Goal: Information Seeking & Learning: Find specific fact

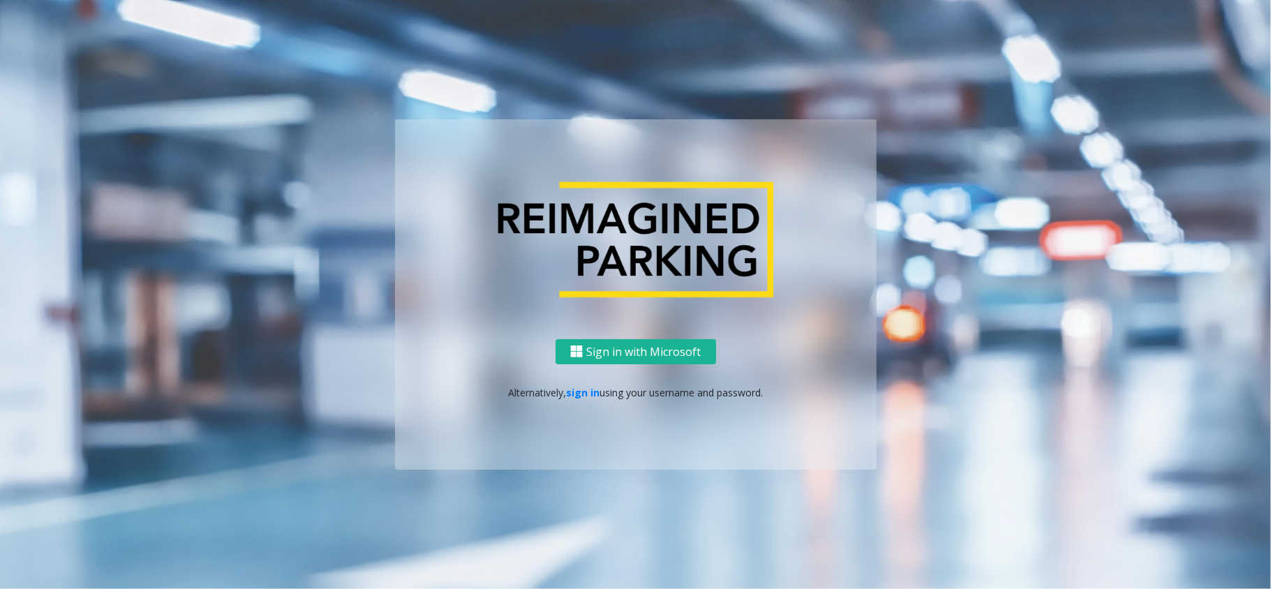
click at [595, 399] on p "Alternatively, sign in using your username and password." at bounding box center [636, 392] width 454 height 15
click at [586, 392] on link "sign in" at bounding box center [582, 392] width 33 height 13
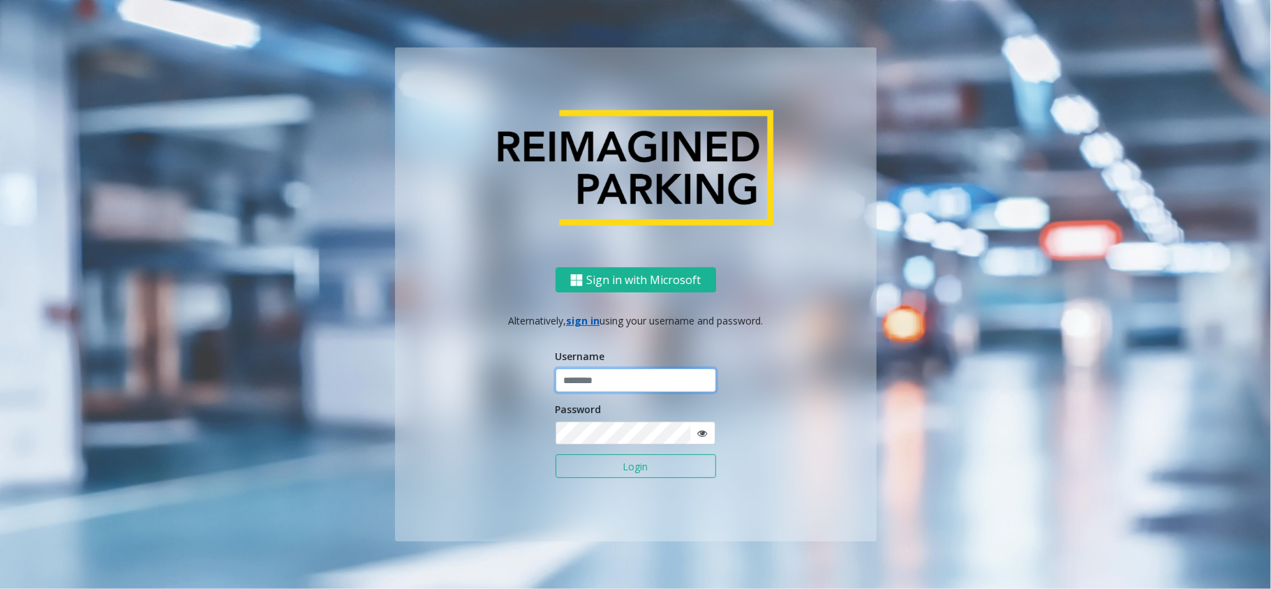
drag, startPoint x: 586, startPoint y: 392, endPoint x: 553, endPoint y: 352, distance: 51.6
click at [586, 389] on input "text" at bounding box center [635, 380] width 161 height 24
type input "*****"
click at [555, 454] on button "Login" at bounding box center [635, 466] width 161 height 24
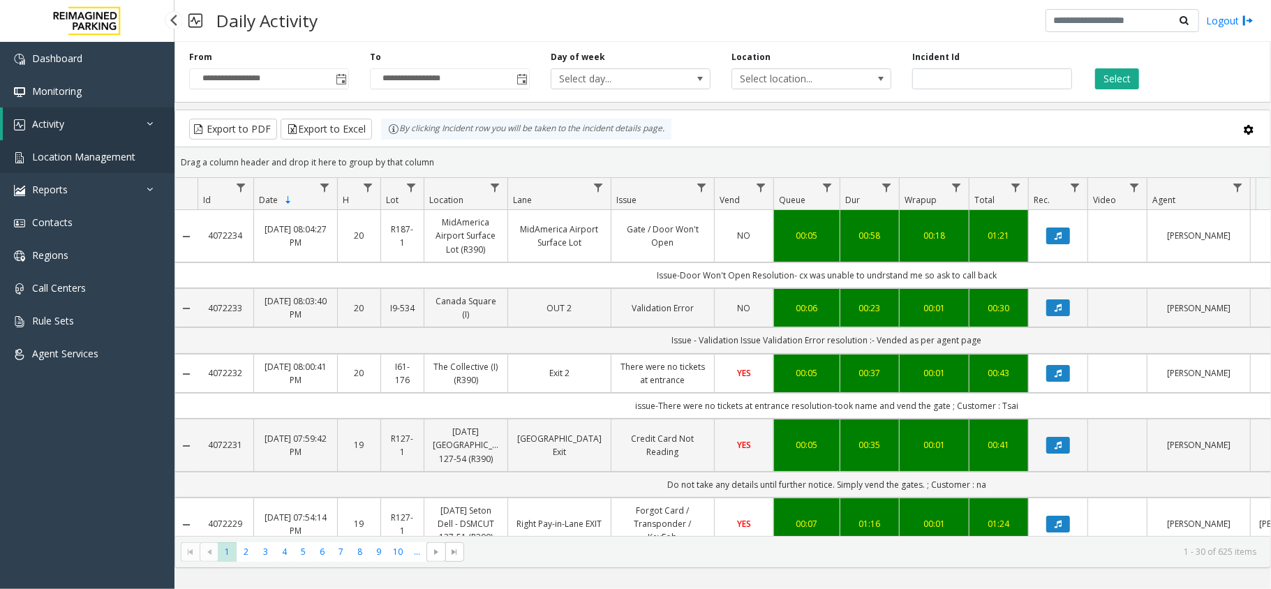
click at [115, 170] on link "Location Management" at bounding box center [87, 156] width 174 height 33
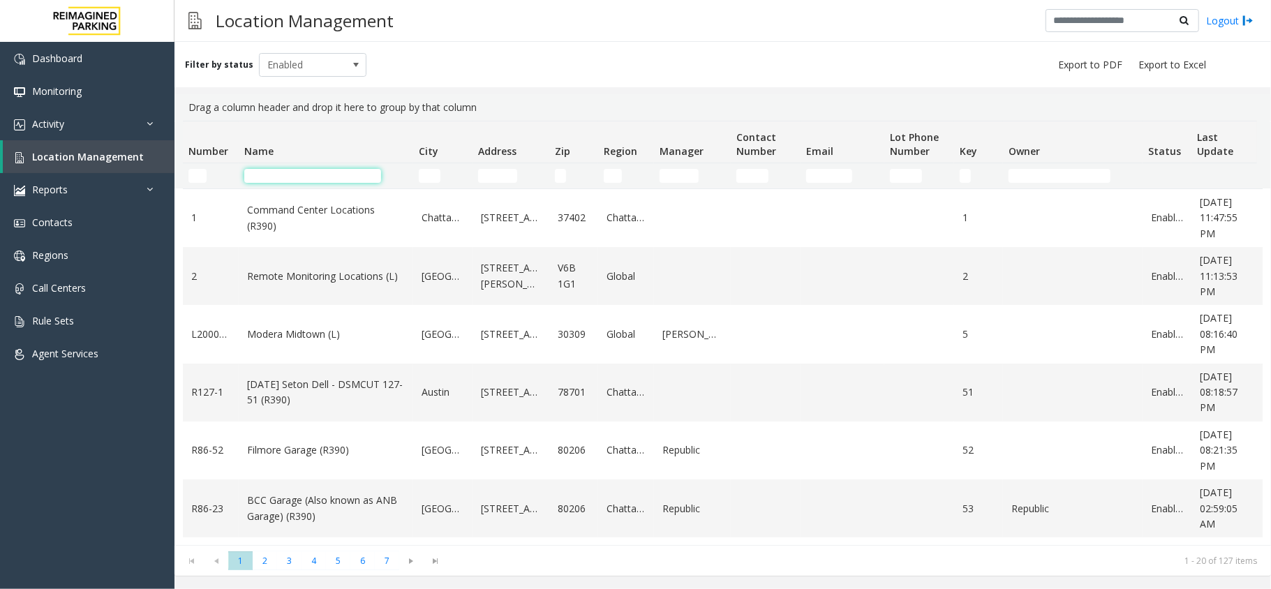
click at [328, 176] on input "Name Filter" at bounding box center [312, 176] width 137 height 14
click at [289, 173] on input "Name Filter" at bounding box center [312, 176] width 137 height 14
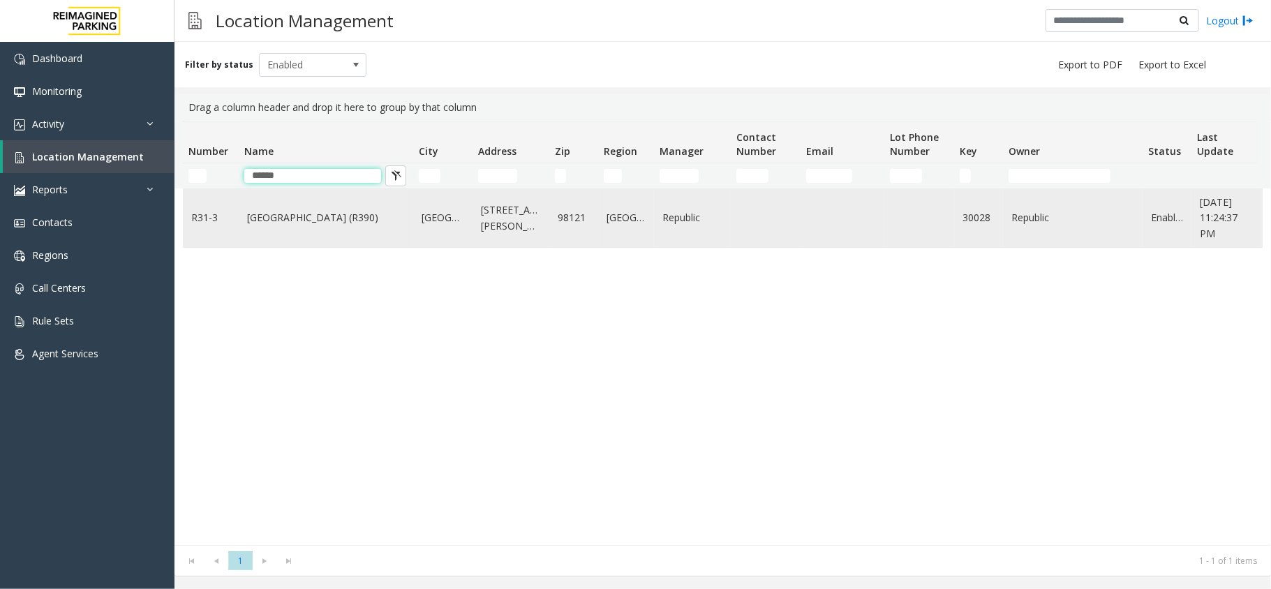
type input "******"
click at [292, 221] on link "[GEOGRAPHIC_DATA] (R390)" at bounding box center [326, 217] width 158 height 15
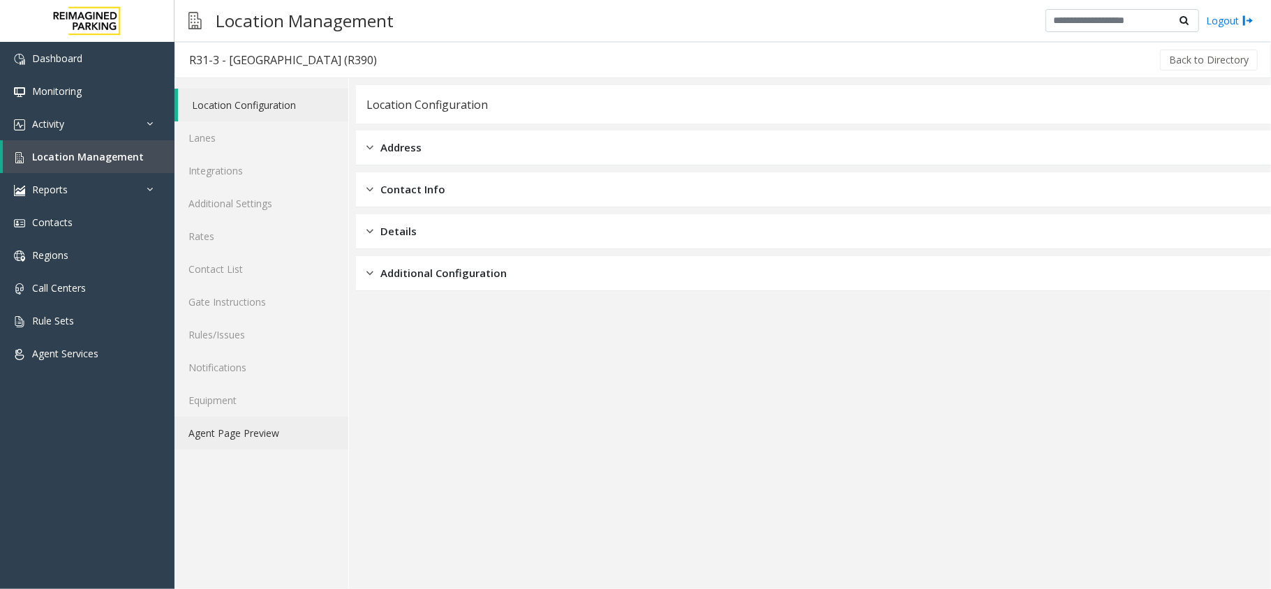
click at [260, 439] on link "Agent Page Preview" at bounding box center [261, 433] width 174 height 33
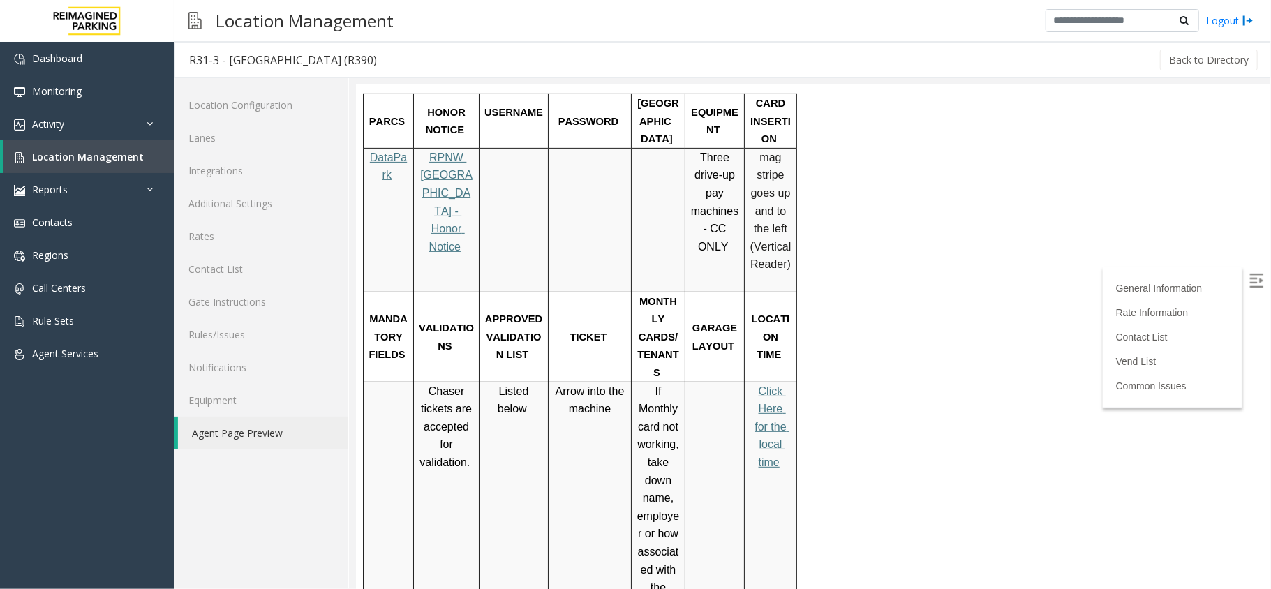
scroll to position [465, 0]
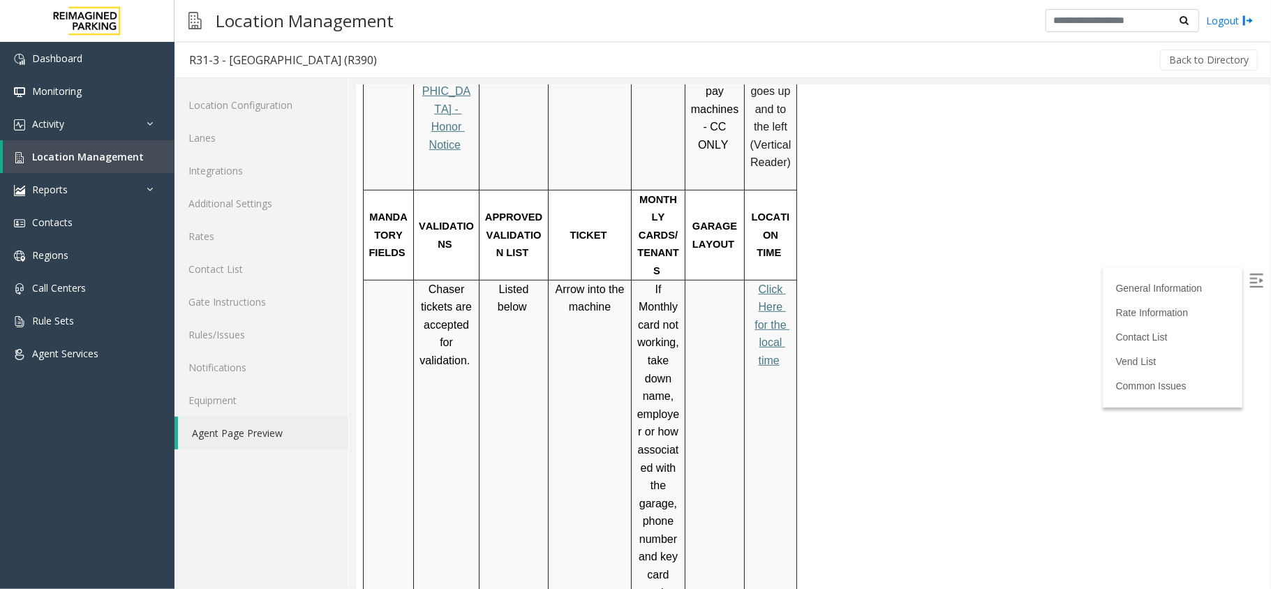
click at [777, 283] on span "Click Here for the local time" at bounding box center [771, 324] width 35 height 83
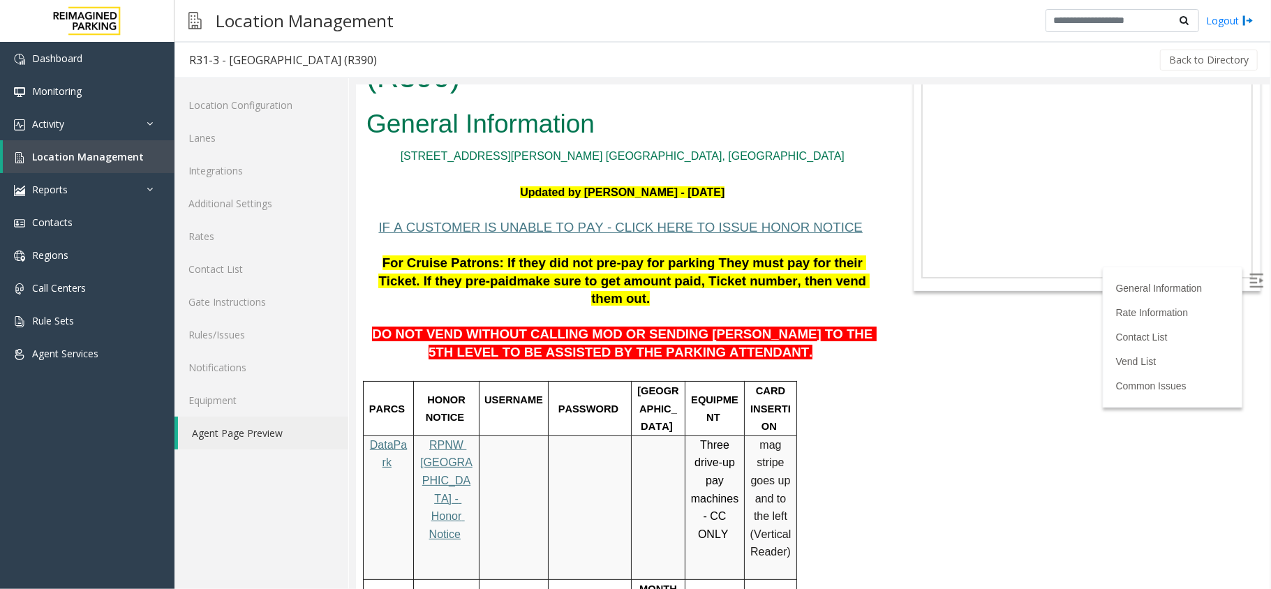
scroll to position [0, 0]
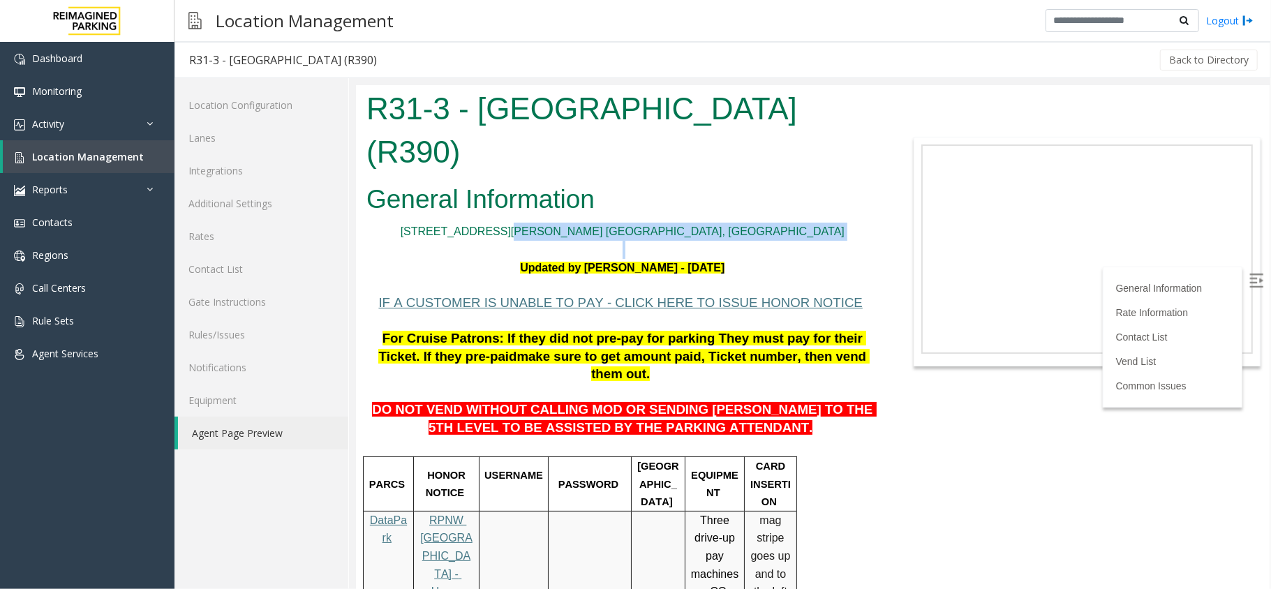
drag, startPoint x: 628, startPoint y: 174, endPoint x: 678, endPoint y: 205, distance: 58.3
copy link "[GEOGRAPHIC_DATA], [GEOGRAPHIC_DATA]"
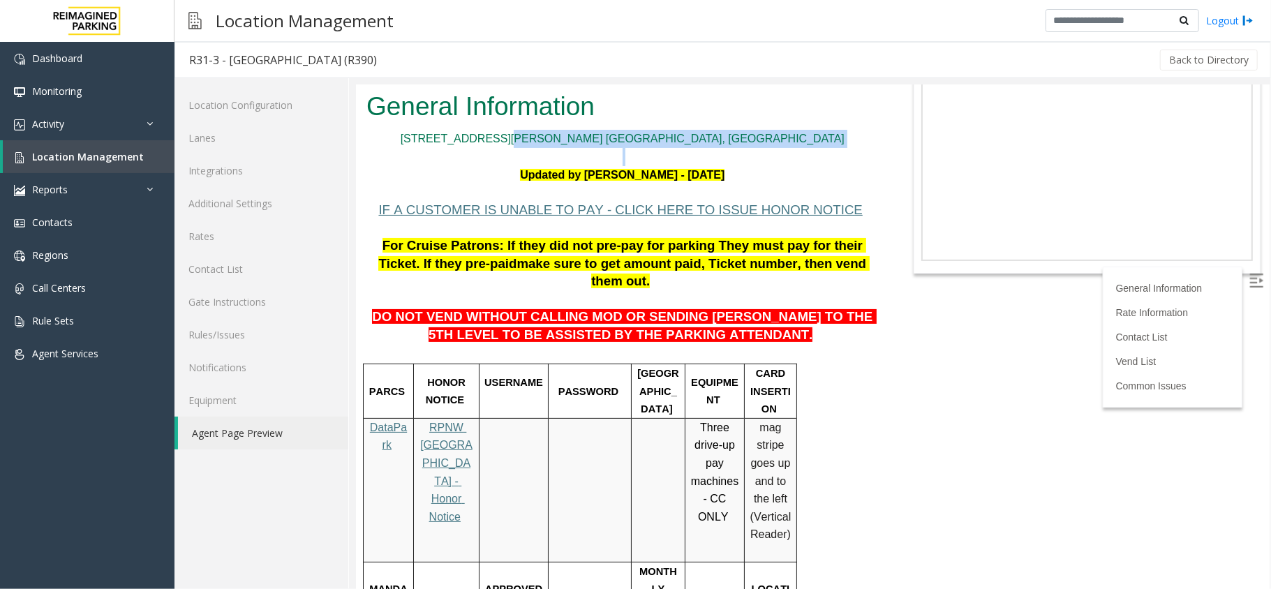
copy link "[GEOGRAPHIC_DATA], [GEOGRAPHIC_DATA]"
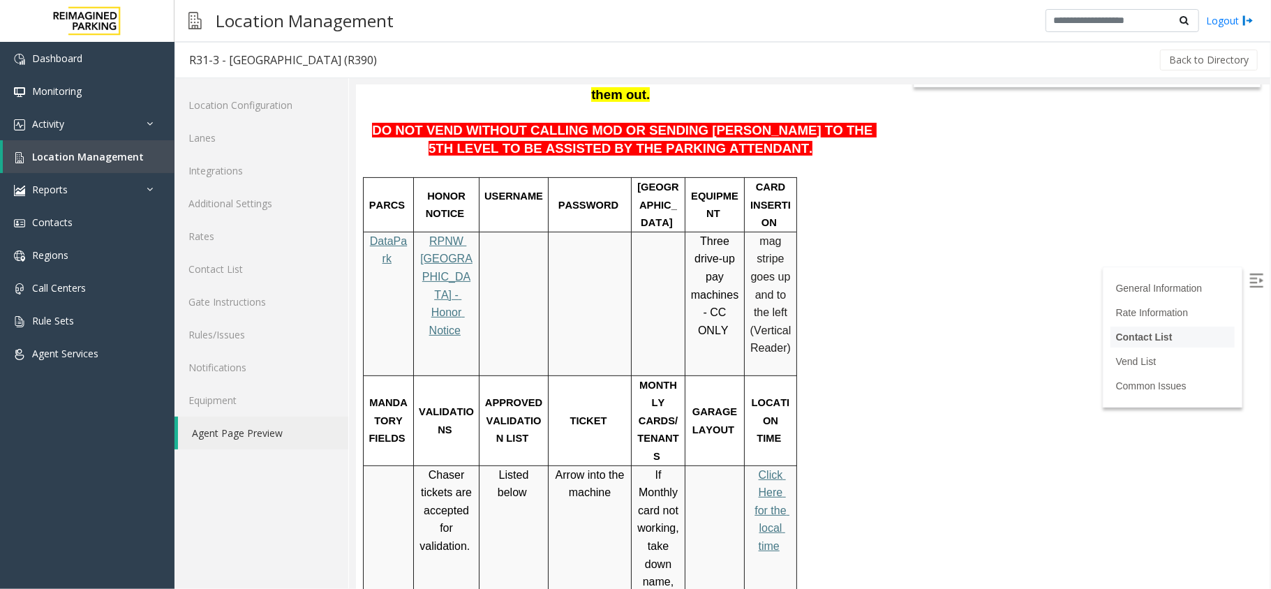
click at [1152, 340] on link "Contact List" at bounding box center [1143, 336] width 57 height 11
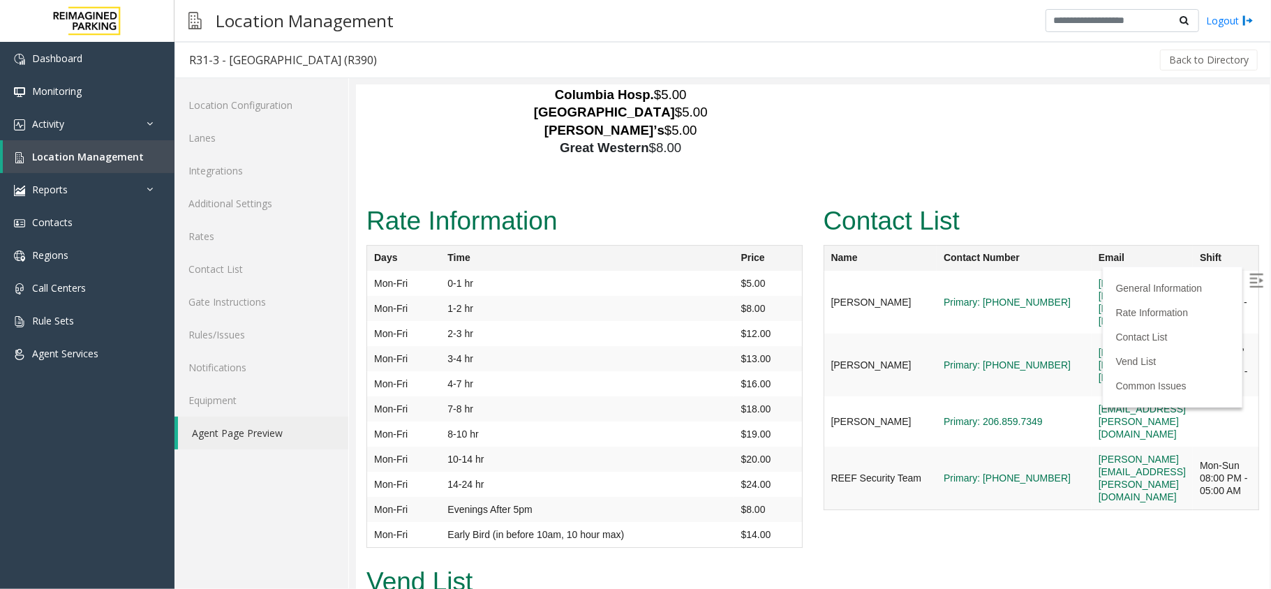
click at [1248, 273] on img at bounding box center [1255, 280] width 14 height 14
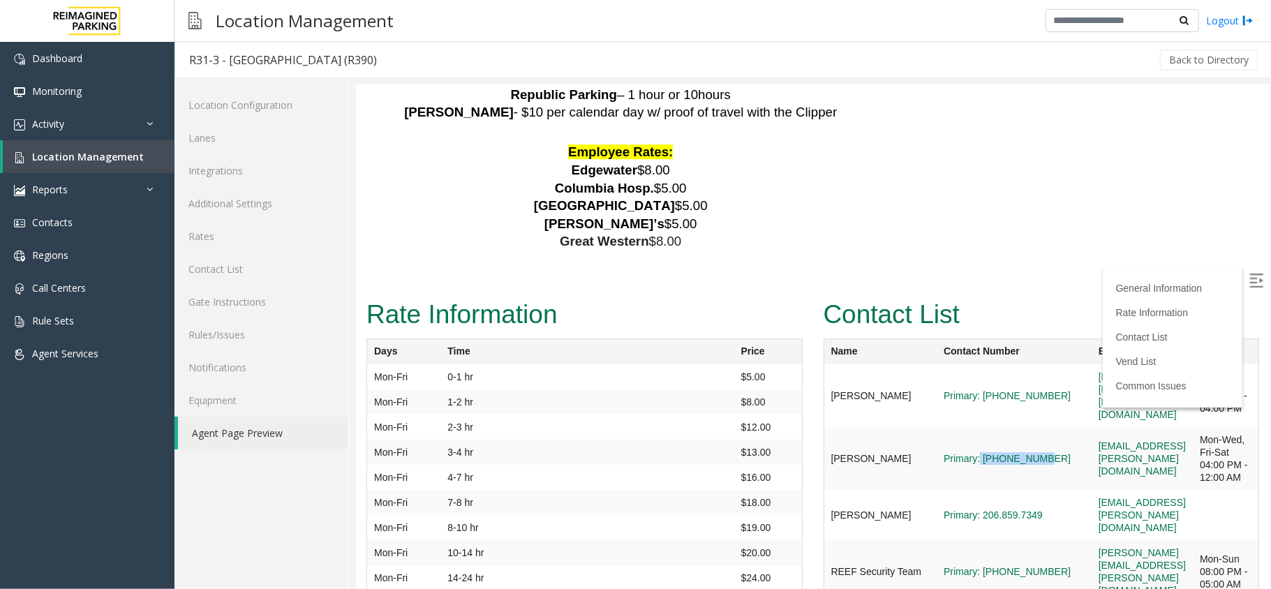
drag, startPoint x: 923, startPoint y: 373, endPoint x: 983, endPoint y: 396, distance: 64.3
click at [983, 426] on td "Primary: [PHONE_NUMBER]" at bounding box center [1013, 457] width 155 height 63
click at [968, 426] on td "Primary: [PHONE_NUMBER]" at bounding box center [1013, 457] width 155 height 63
drag, startPoint x: 930, startPoint y: 376, endPoint x: 952, endPoint y: 393, distance: 27.9
click at [952, 426] on td "Primary: [PHONE_NUMBER]" at bounding box center [1013, 457] width 155 height 63
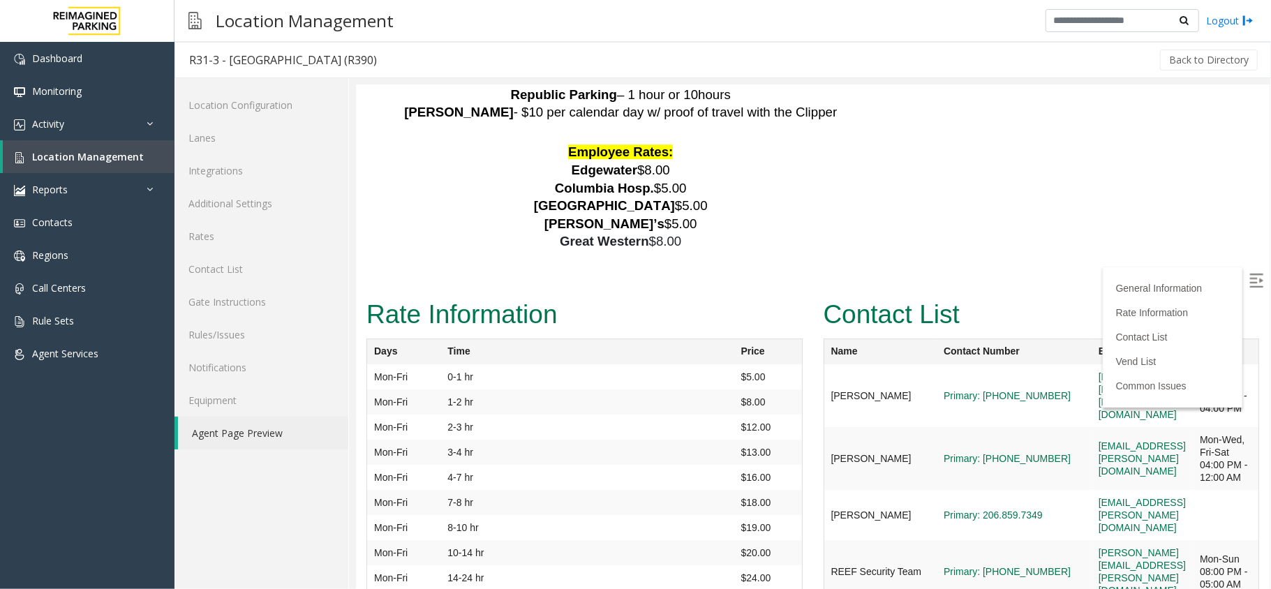
click at [936, 426] on td "Primary: [PHONE_NUMBER]" at bounding box center [1013, 457] width 155 height 63
drag, startPoint x: 929, startPoint y: 372, endPoint x: 994, endPoint y: 398, distance: 70.5
click at [994, 426] on td "Primary: [PHONE_NUMBER]" at bounding box center [1013, 457] width 155 height 63
copy link "[PHONE_NUMBER]"
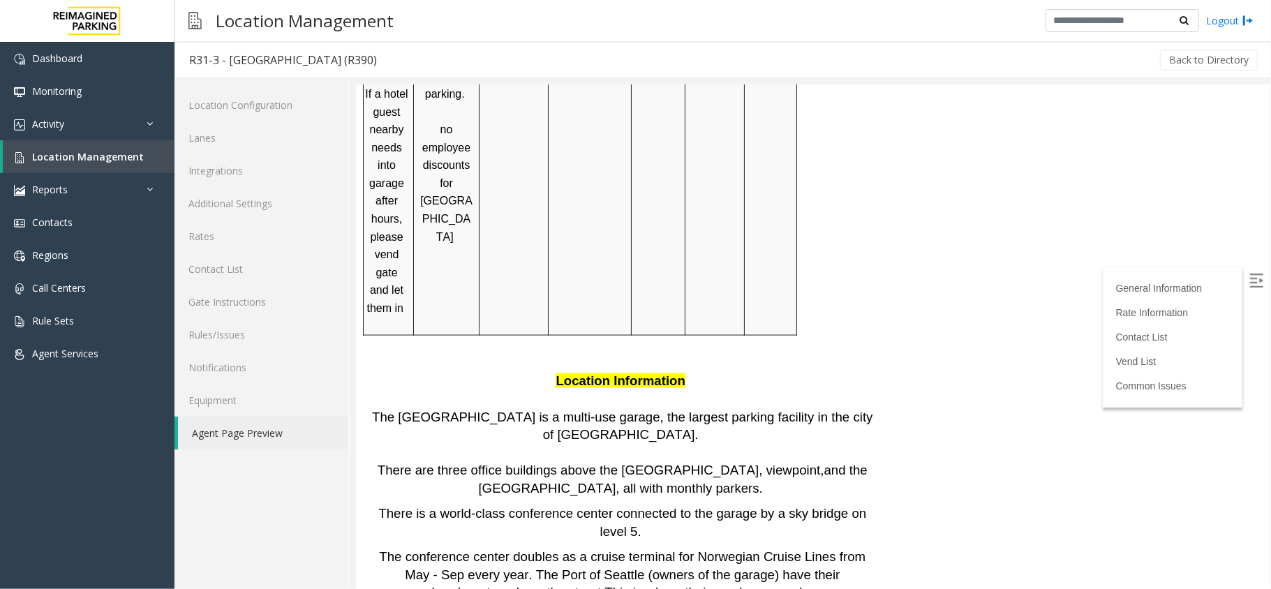
scroll to position [0, 0]
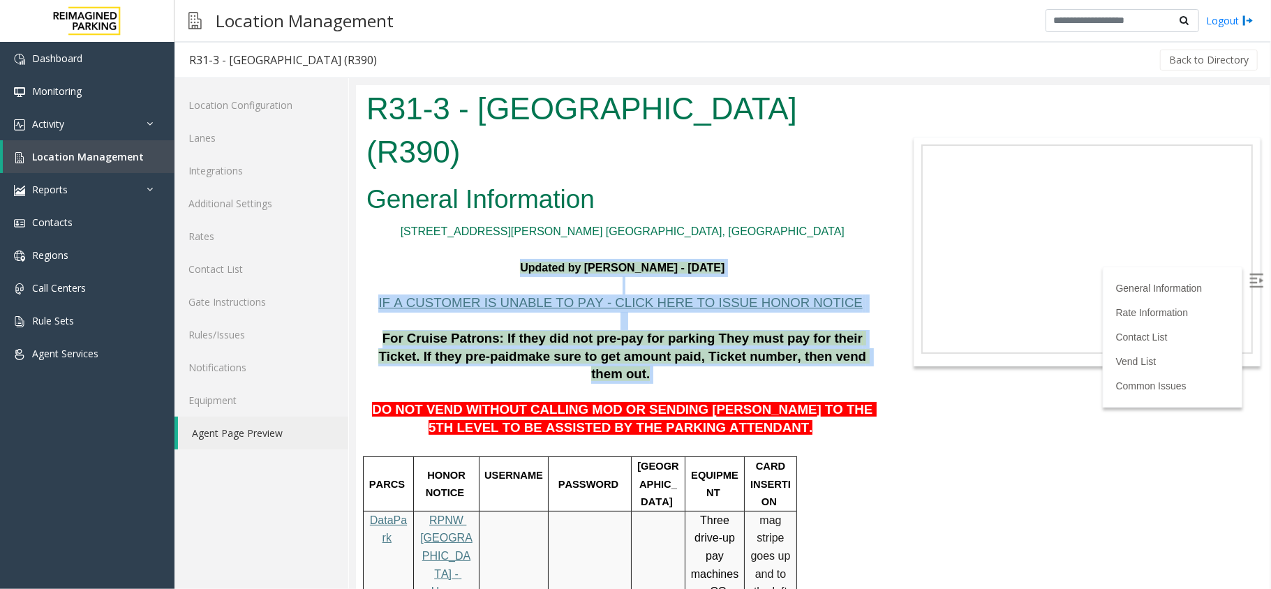
drag, startPoint x: 498, startPoint y: 220, endPoint x: 824, endPoint y: 316, distance: 340.5
click at [652, 366] on span at bounding box center [650, 373] width 3 height 15
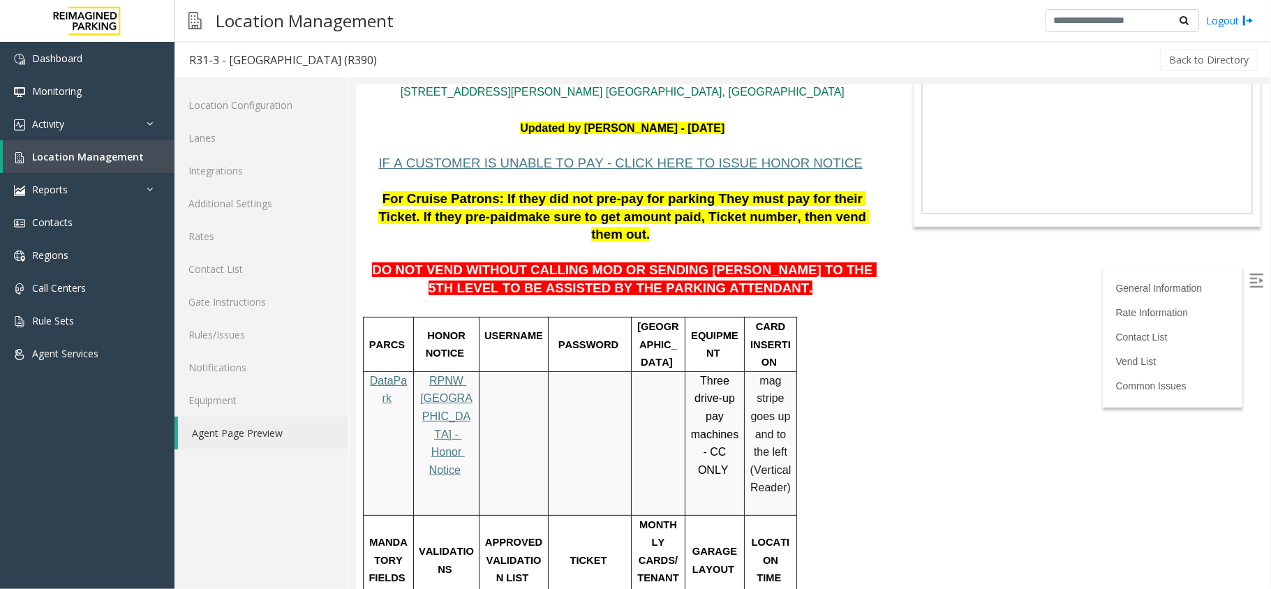
scroll to position [73, 0]
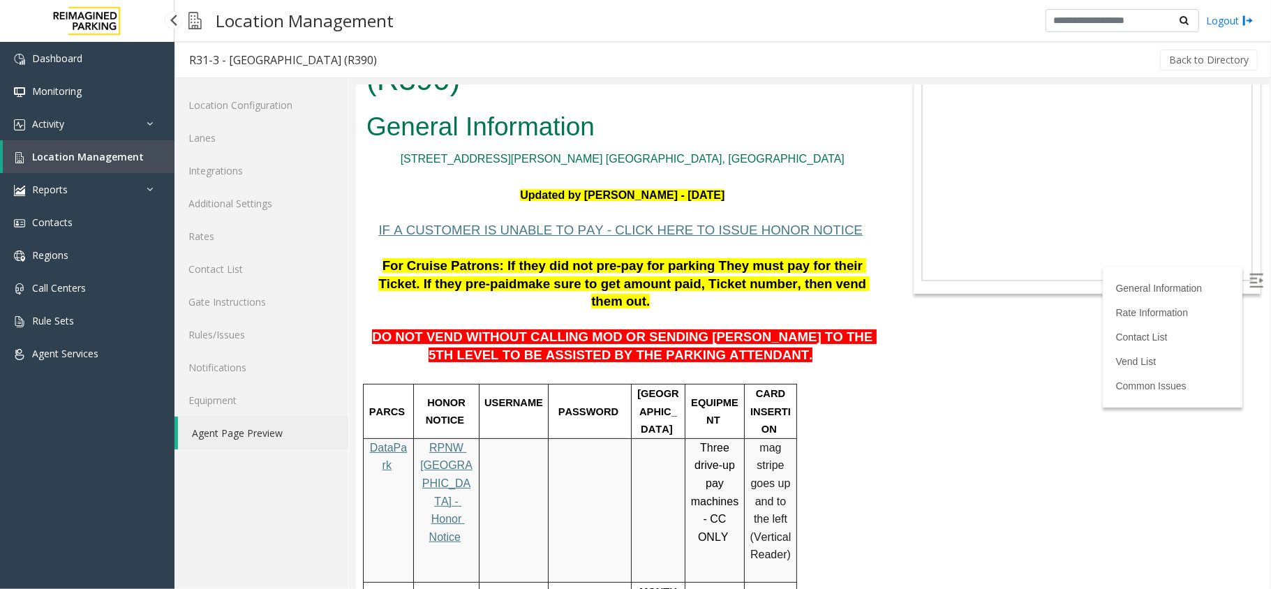
click at [94, 150] on span "Location Management" at bounding box center [88, 156] width 112 height 13
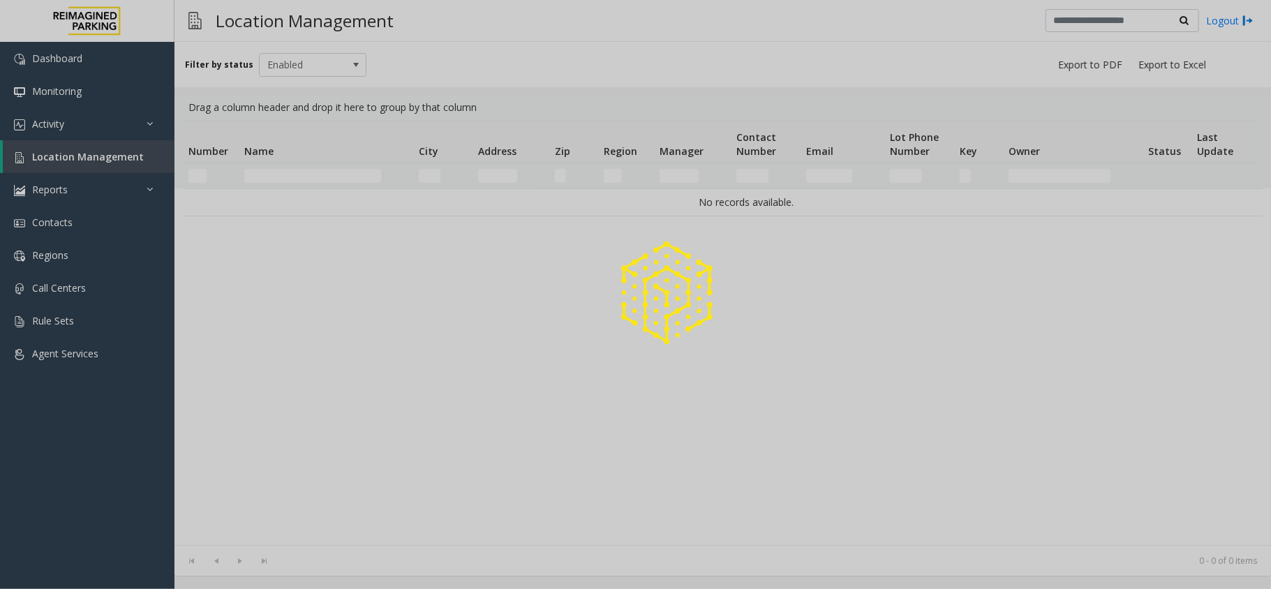
click at [104, 121] on div at bounding box center [635, 294] width 1271 height 589
click at [104, 126] on div at bounding box center [635, 294] width 1271 height 589
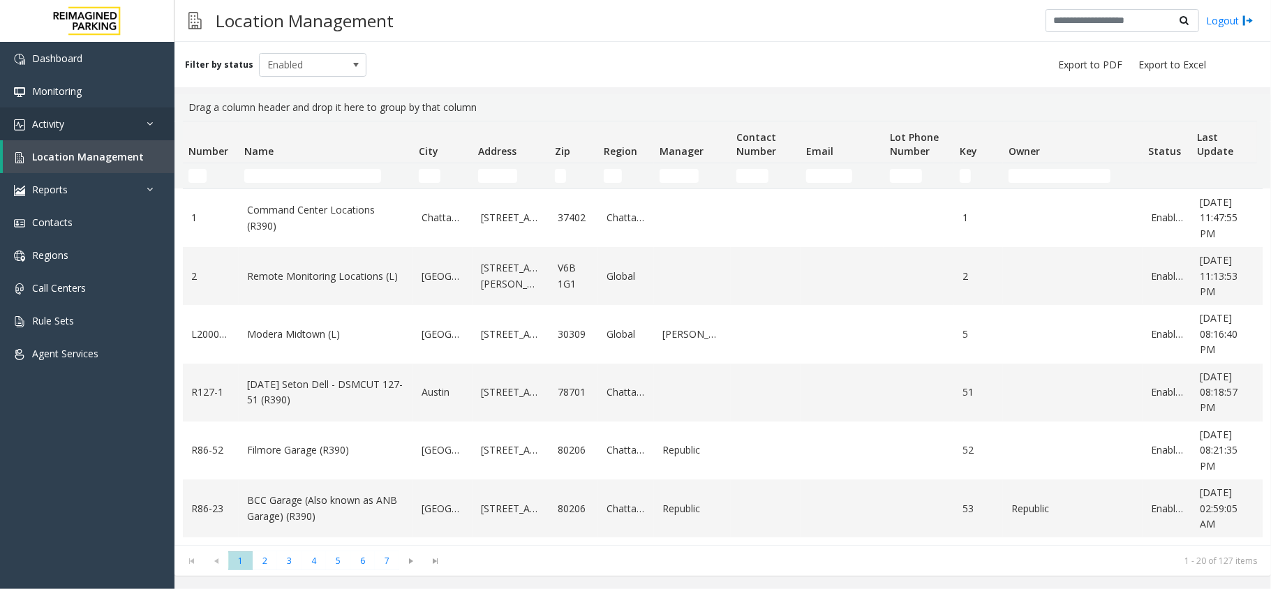
click at [104, 126] on link "Activity" at bounding box center [87, 123] width 174 height 33
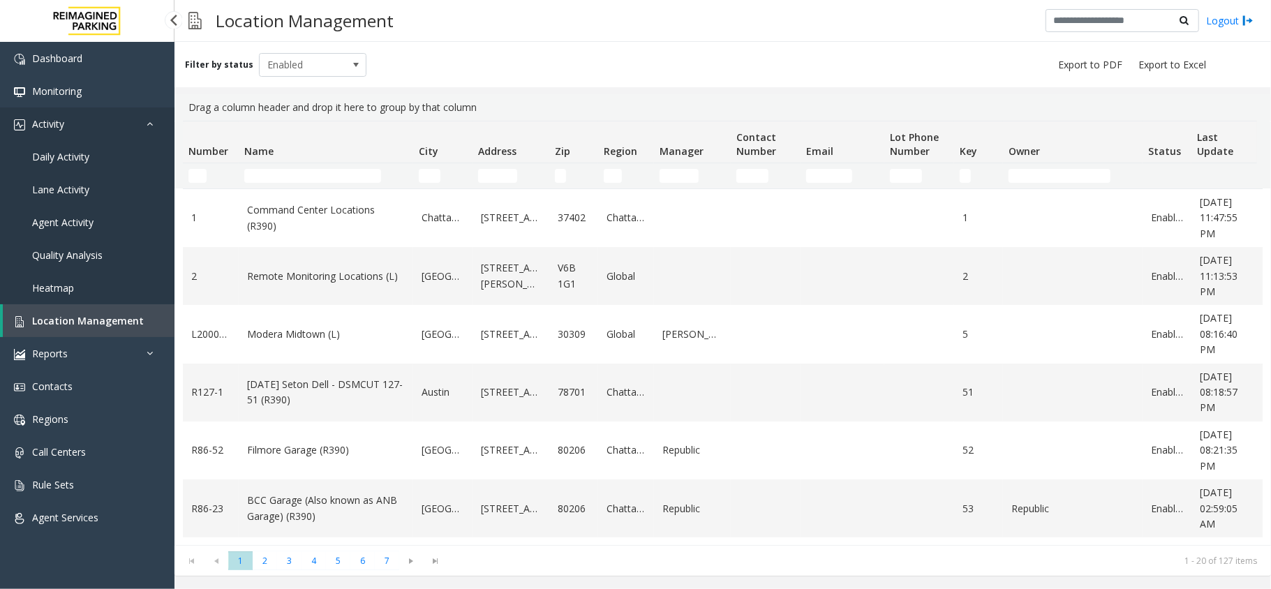
click at [104, 126] on link "Activity" at bounding box center [87, 123] width 174 height 33
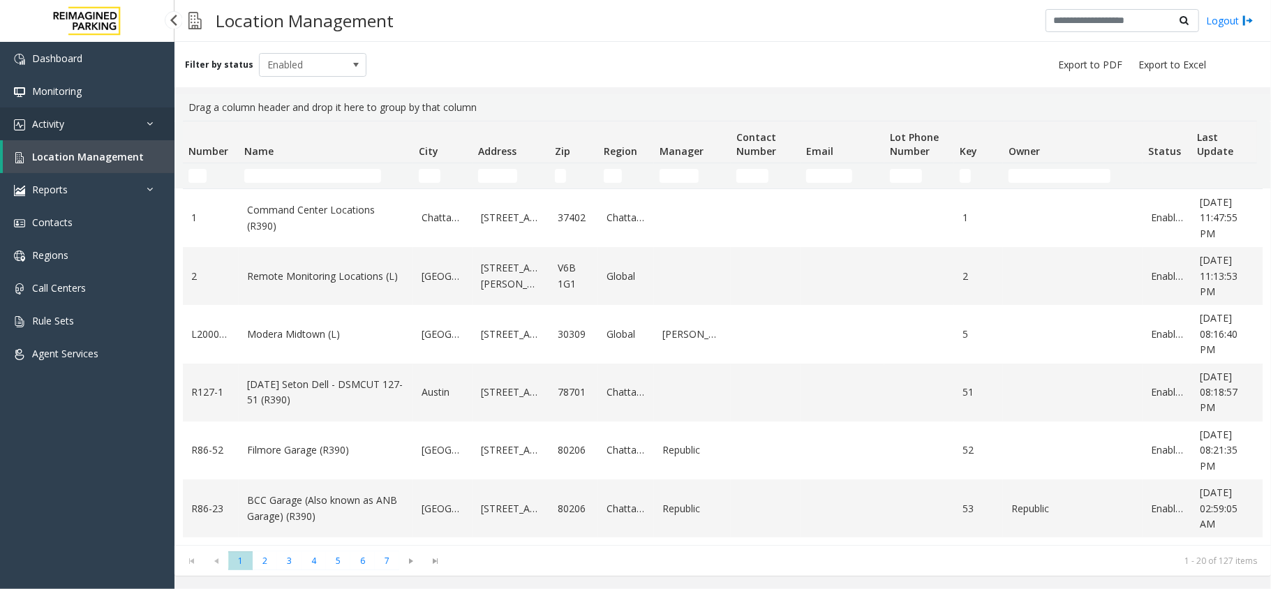
click at [105, 130] on link "Activity" at bounding box center [87, 123] width 174 height 33
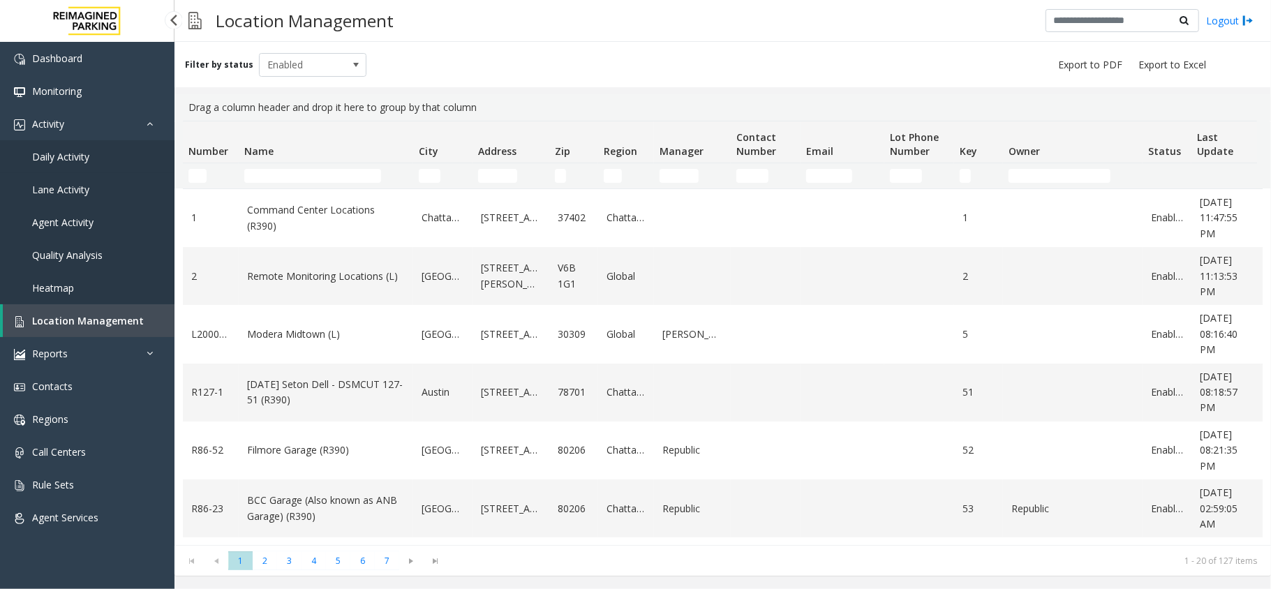
click at [98, 154] on link "Daily Activity" at bounding box center [87, 156] width 174 height 33
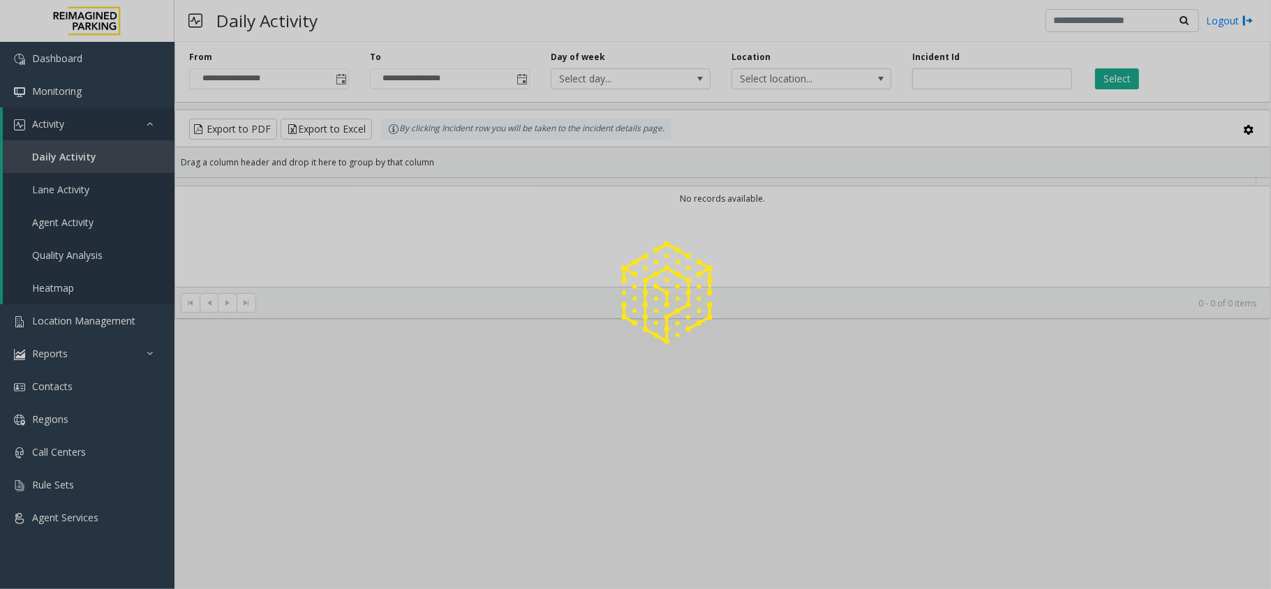
click at [334, 75] on div at bounding box center [635, 294] width 1271 height 589
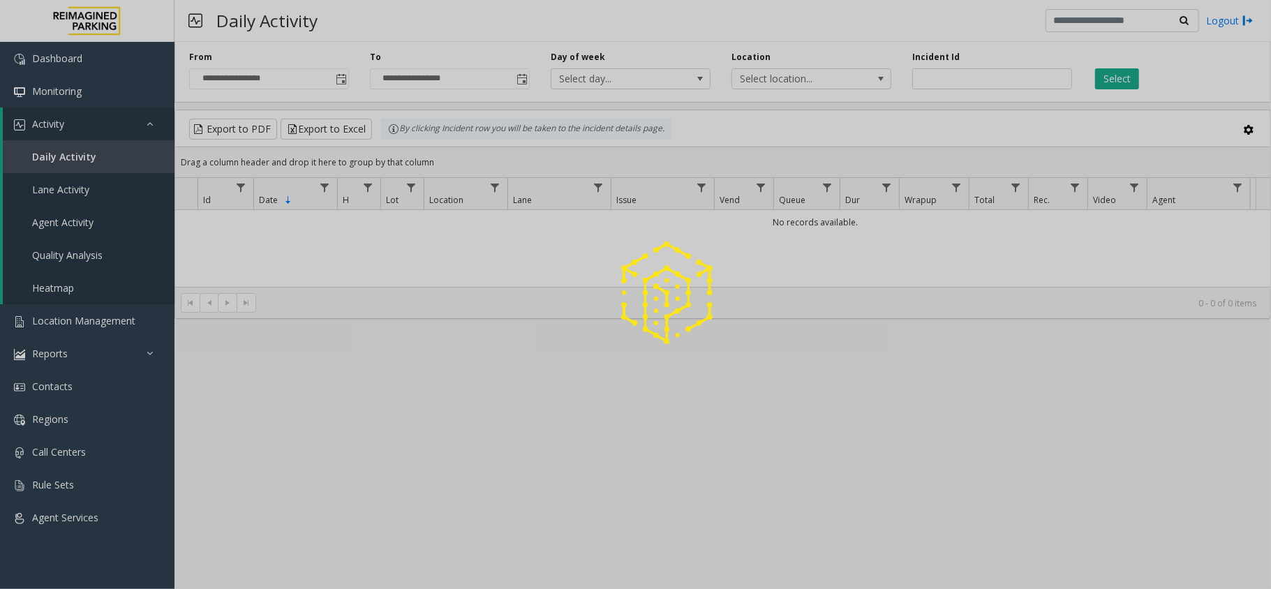
click at [336, 77] on div at bounding box center [635, 294] width 1271 height 589
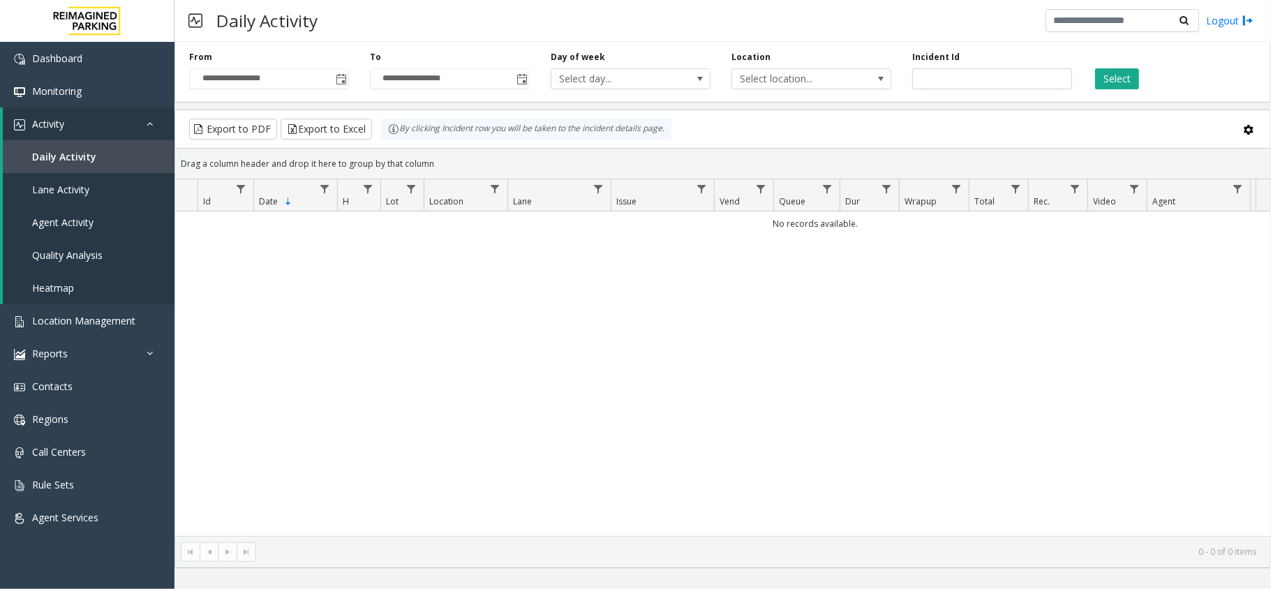
click at [336, 77] on span "Toggle popup" at bounding box center [341, 79] width 11 height 11
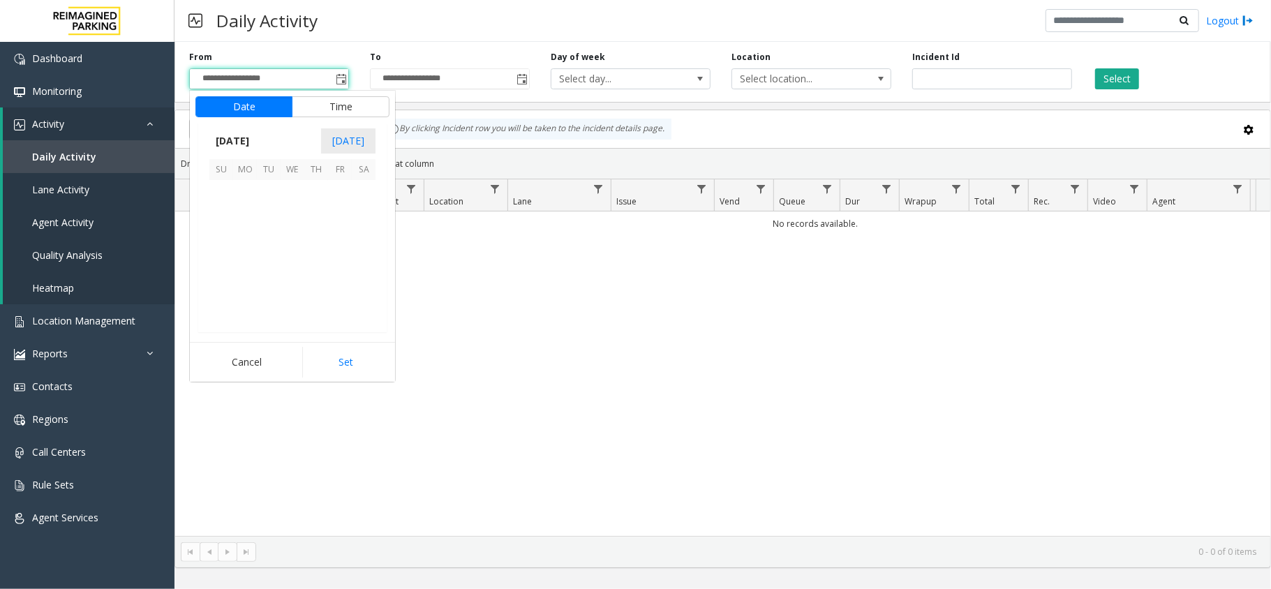
scroll to position [250459, 0]
click at [358, 204] on span "13" at bounding box center [364, 216] width 24 height 24
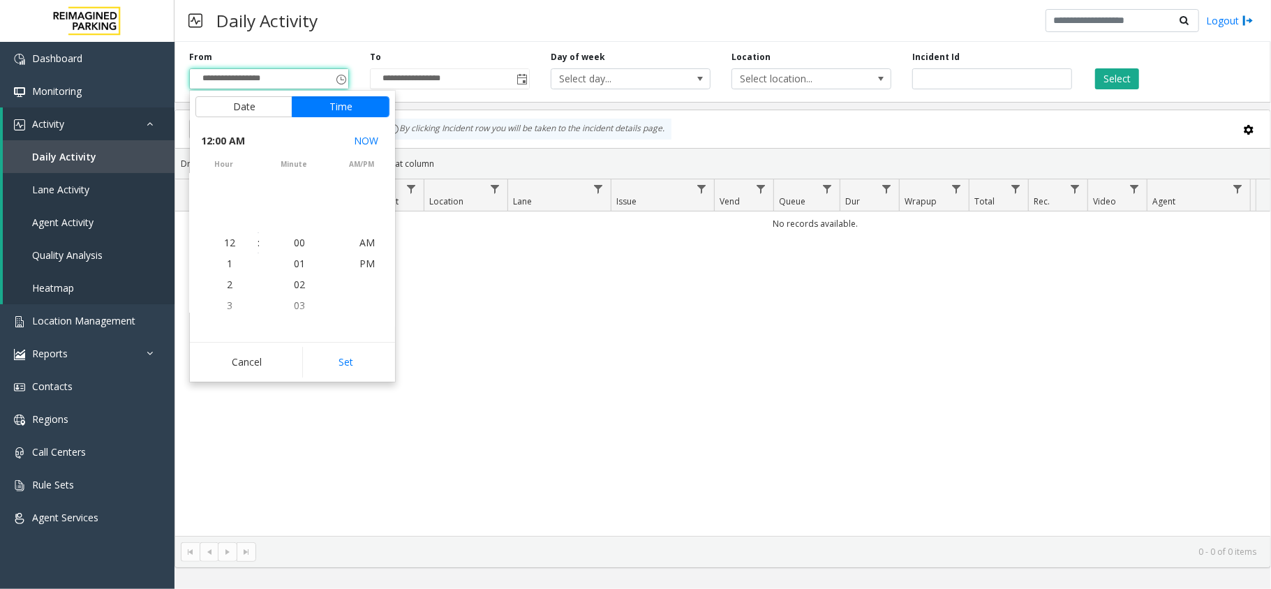
click at [358, 204] on div "hour 12 1 2 3 4 5 6 7 8 9 10 11 12 1 2 3 4 5 6 7 8 9 10 11 : minute 00 01 02 03…" at bounding box center [292, 242] width 205 height 167
click at [277, 112] on button "Date" at bounding box center [243, 106] width 97 height 21
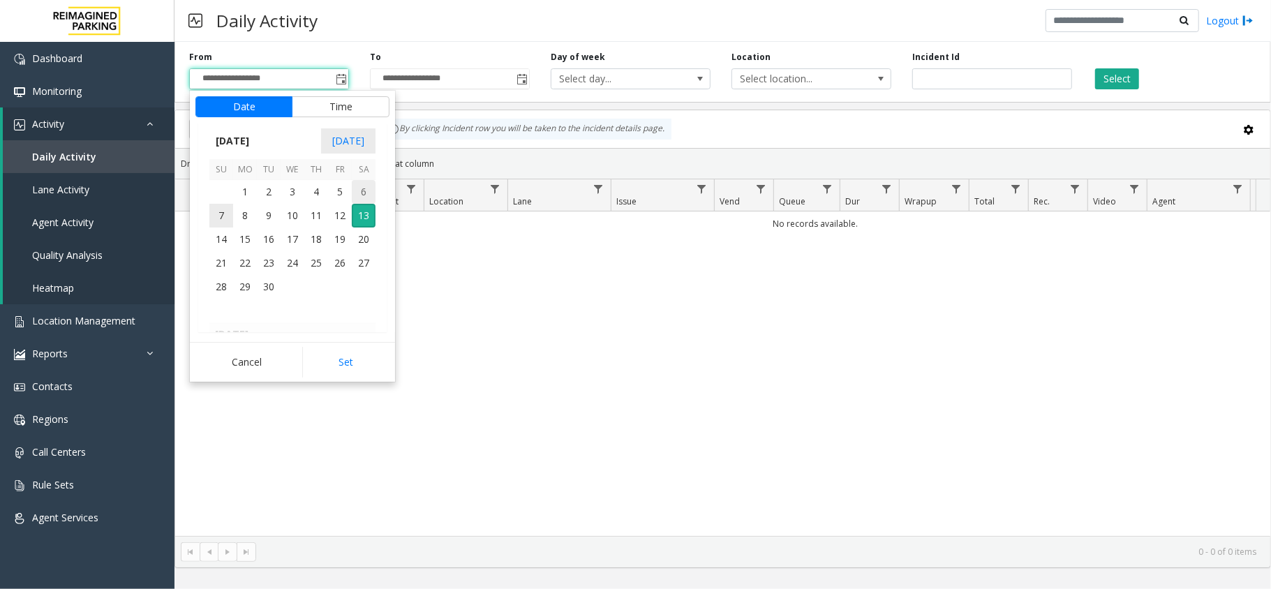
click at [364, 182] on span "6" at bounding box center [364, 192] width 24 height 24
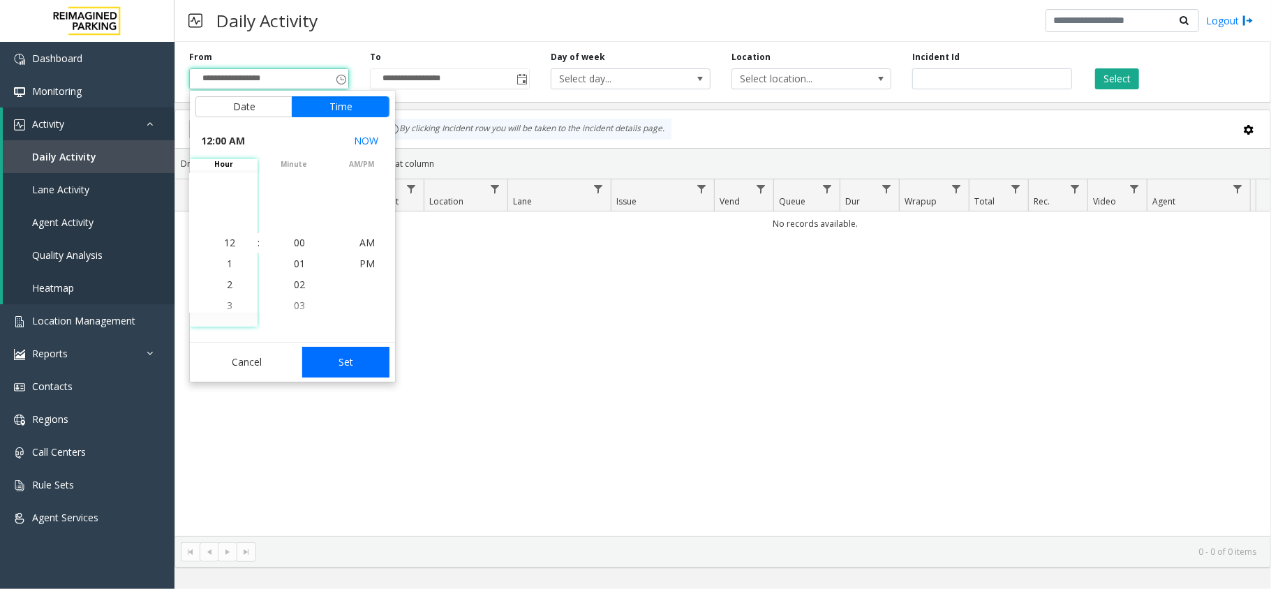
click at [327, 352] on button "Set" at bounding box center [346, 362] width 88 height 31
type input "**********"
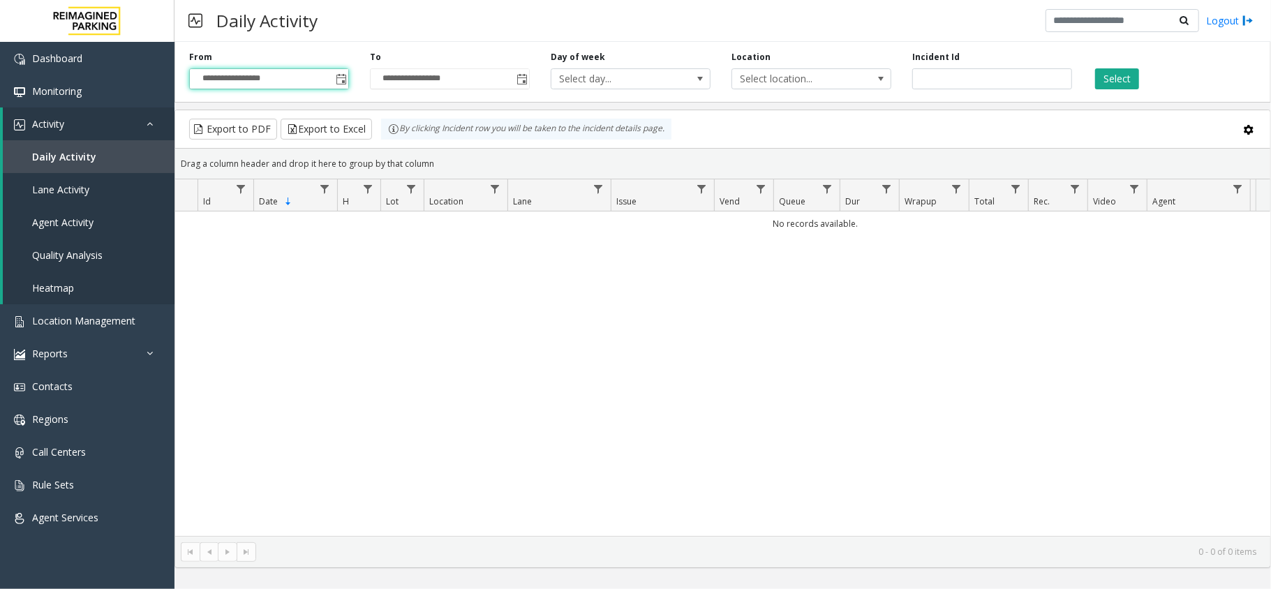
click at [1140, 87] on div "Select" at bounding box center [1172, 70] width 181 height 38
click at [1112, 77] on button "Select" at bounding box center [1117, 78] width 44 height 21
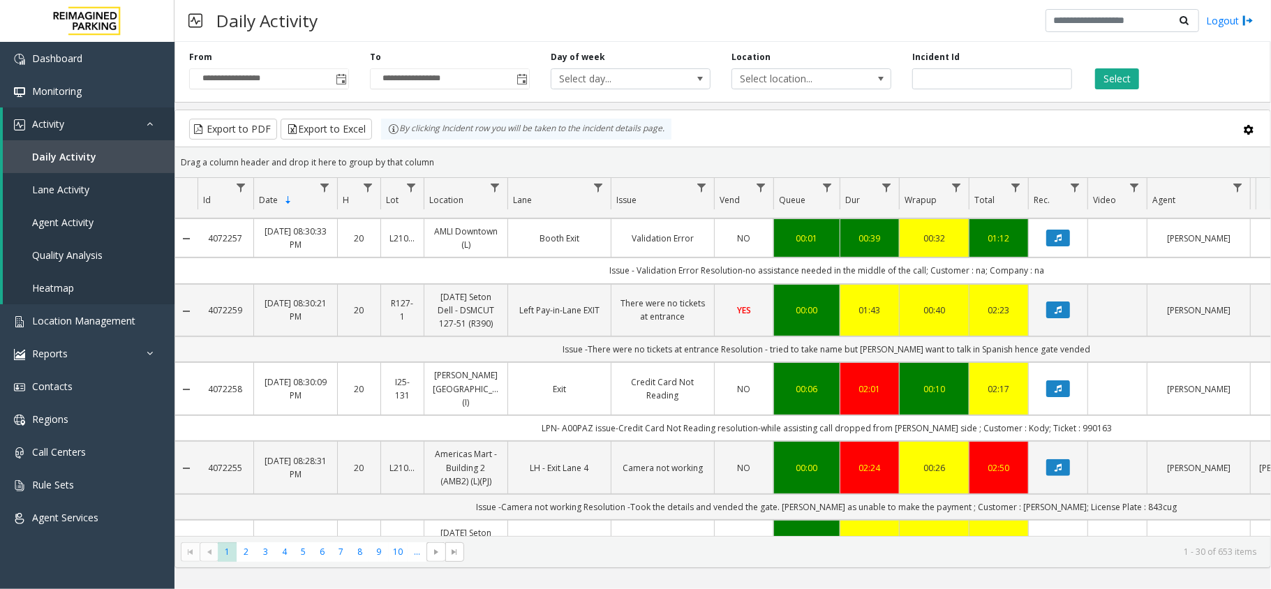
scroll to position [372, 0]
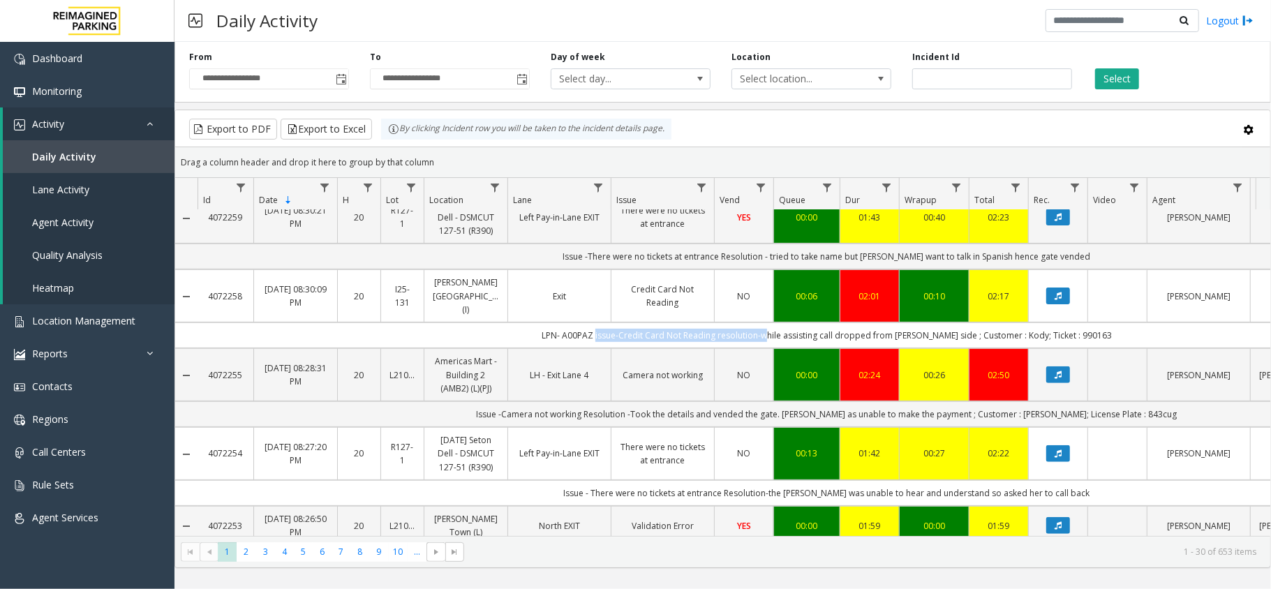
drag, startPoint x: 615, startPoint y: 328, endPoint x: 779, endPoint y: 331, distance: 163.3
click at [779, 331] on td "LPN- A00PAZ issue-Credit Card Not Reading resolution-while assisting call dropp…" at bounding box center [826, 335] width 1258 height 26
copy td "issue-Credit Card Not Reading resolution-"
click at [1009, 328] on td "LPN- A00PAZ issue-Credit Card Not Reading resolution-while assisting call dropp…" at bounding box center [826, 335] width 1258 height 26
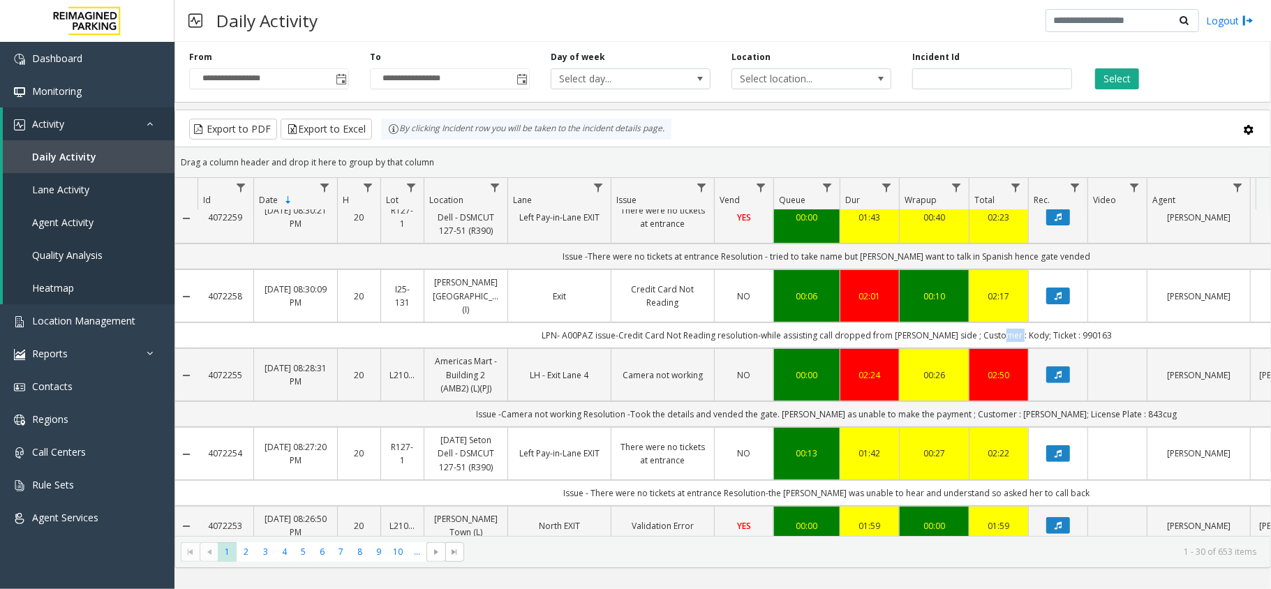
copy td "Kody"
click at [1075, 327] on td "LPN- A00PAZ issue-Credit Card Not Reading resolution-while assisting call dropp…" at bounding box center [826, 335] width 1258 height 26
copy td "990163"
click at [104, 314] on span "Location Management" at bounding box center [83, 320] width 103 height 13
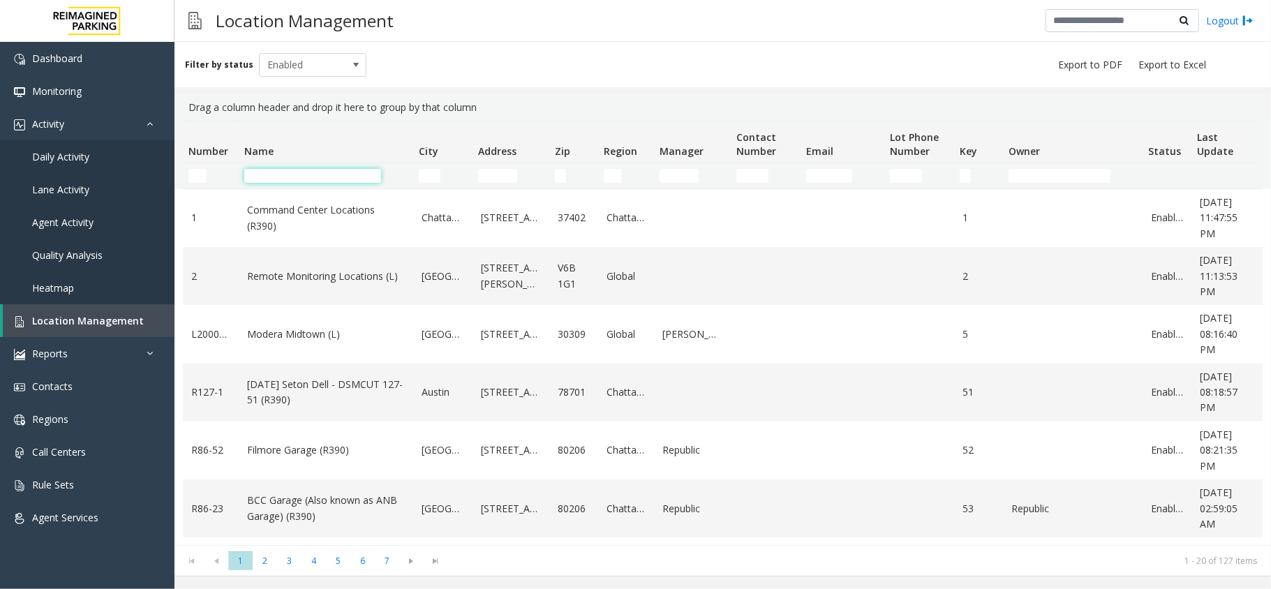
click at [304, 169] on input "Name Filter" at bounding box center [312, 176] width 137 height 14
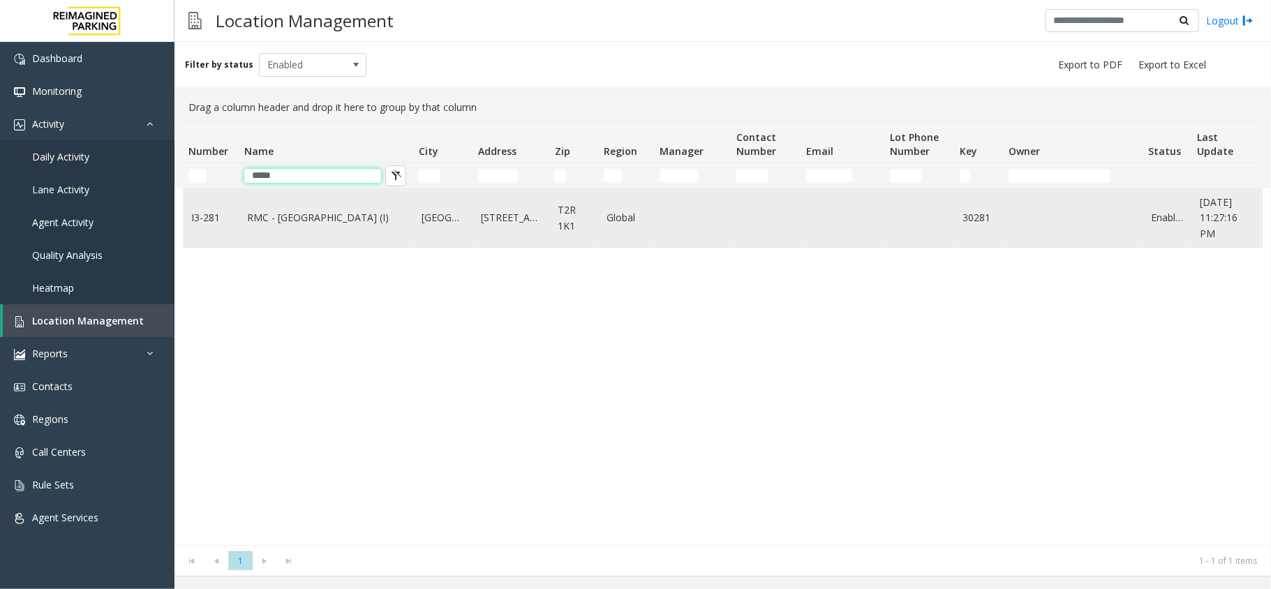
type input "*****"
click at [311, 213] on link "RMC - [GEOGRAPHIC_DATA] (I)" at bounding box center [326, 217] width 158 height 15
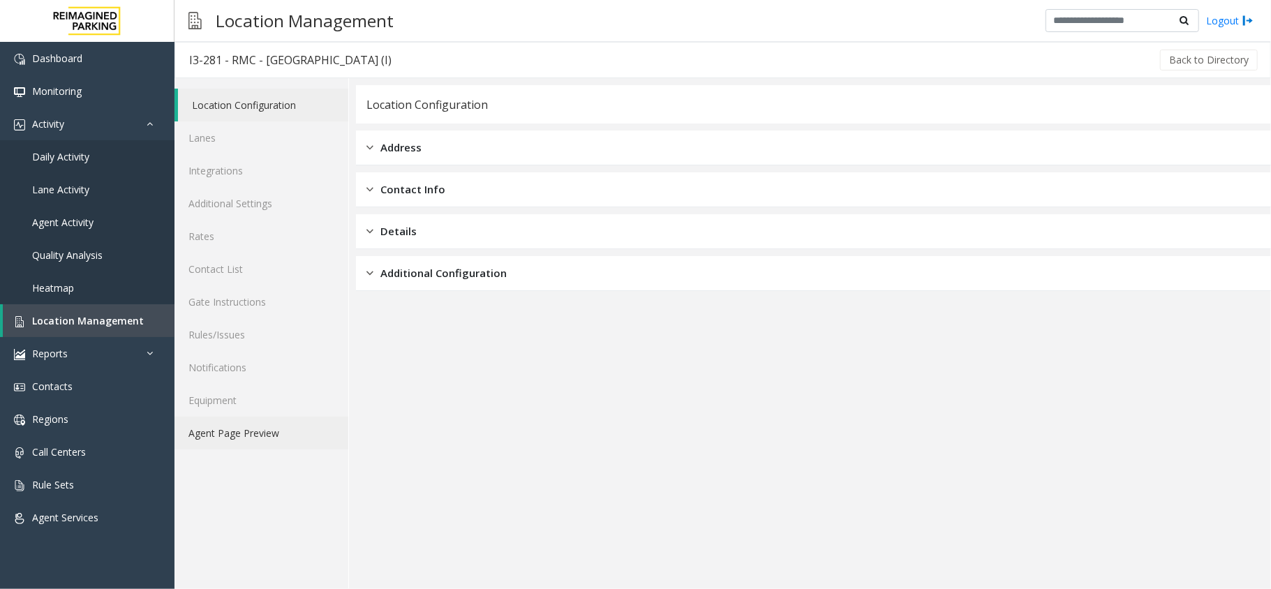
click at [258, 441] on link "Agent Page Preview" at bounding box center [261, 433] width 174 height 33
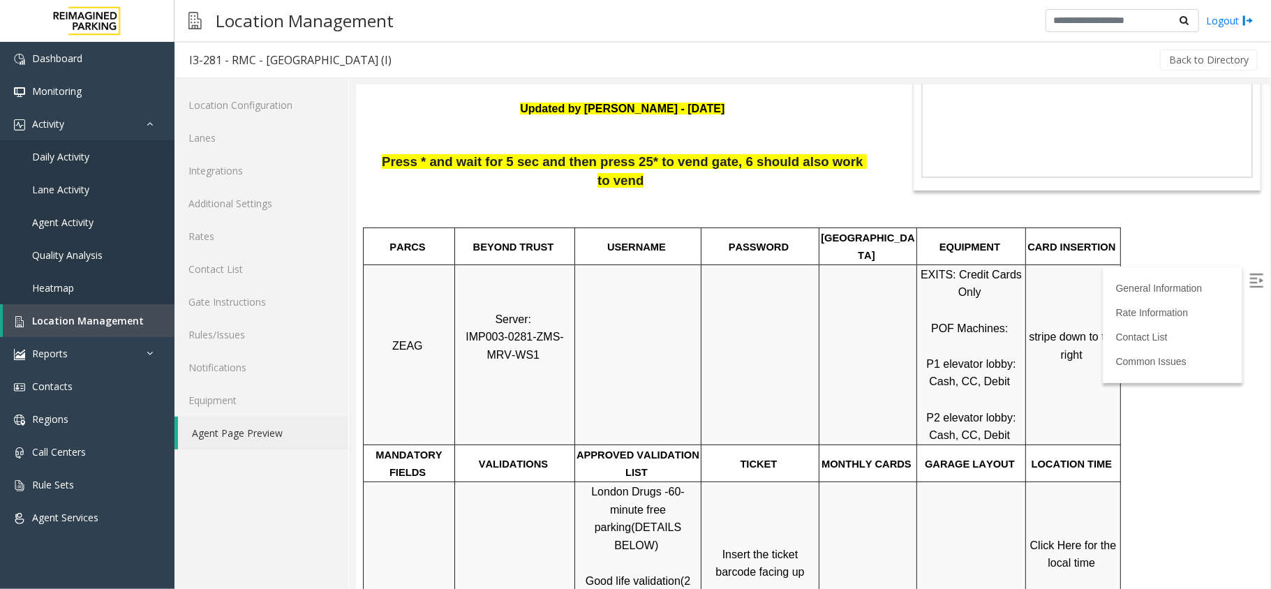
scroll to position [279, 0]
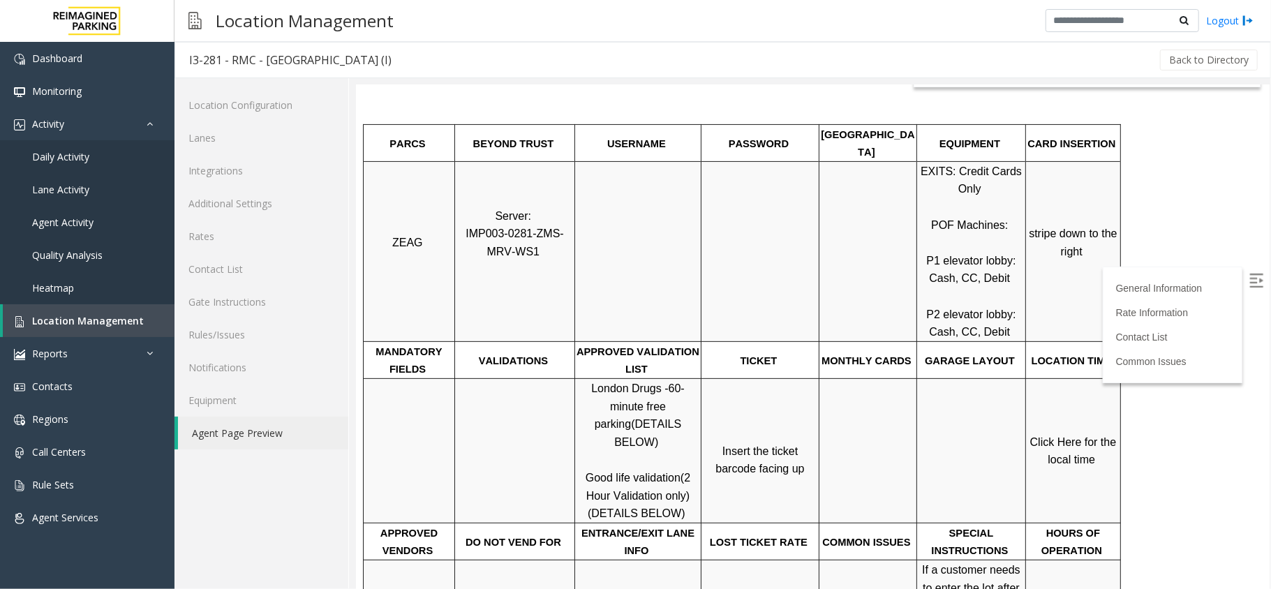
click at [1246, 281] on label at bounding box center [1256, 281] width 21 height 21
drag, startPoint x: 583, startPoint y: 420, endPoint x: 629, endPoint y: 428, distance: 46.8
click at [629, 428] on p "London Drugs - 60-minute free parking (DETAILS BELOW) Good life validation (2 H…" at bounding box center [637, 450] width 124 height 143
copy span "Good life"
click at [1101, 394] on td "Click Here for the local time" at bounding box center [1072, 450] width 95 height 144
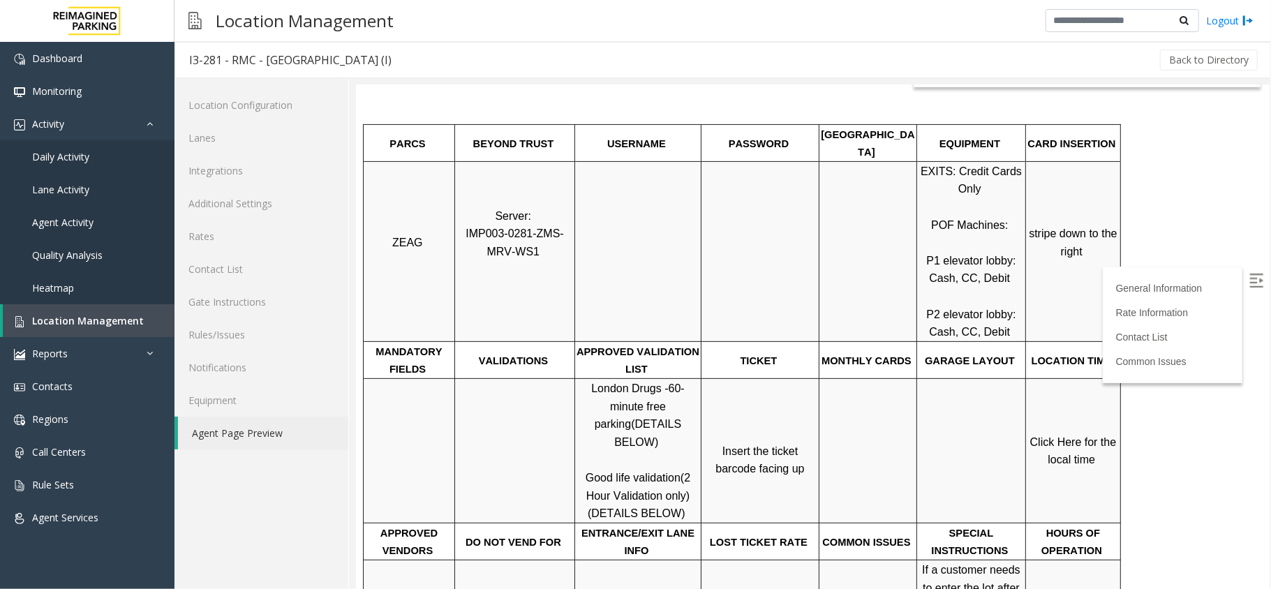
click at [1075, 435] on span "Click Here for the local time" at bounding box center [1073, 450] width 89 height 30
click at [75, 161] on span "Daily Activity" at bounding box center [60, 156] width 57 height 13
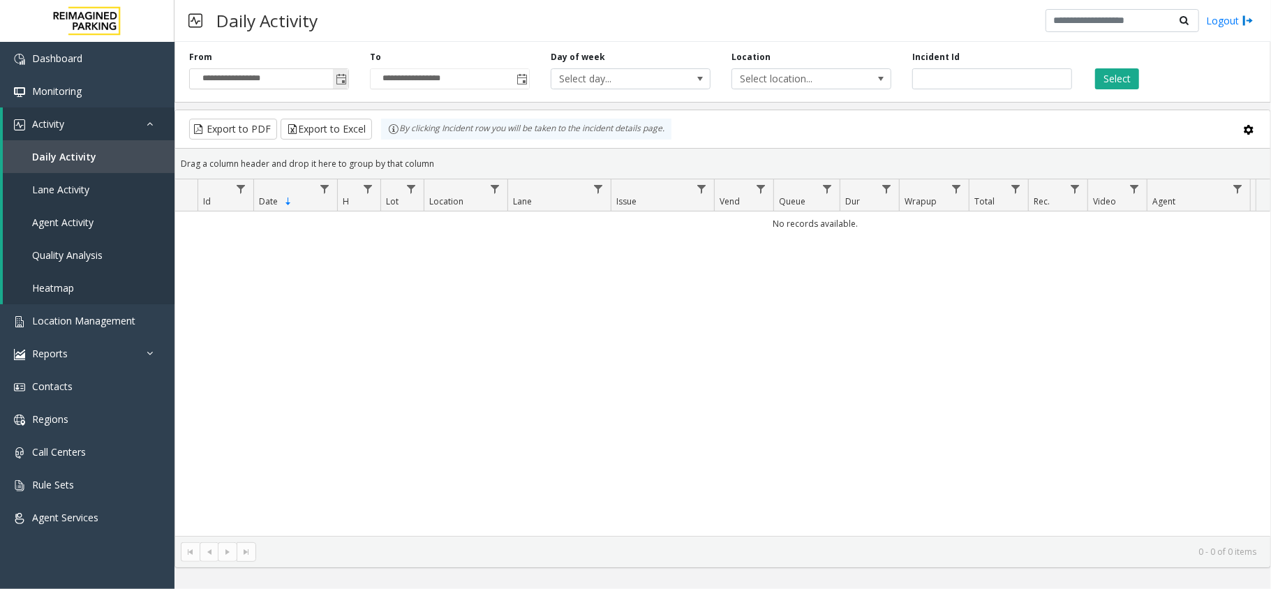
click at [336, 77] on span "Toggle popup" at bounding box center [341, 79] width 11 height 11
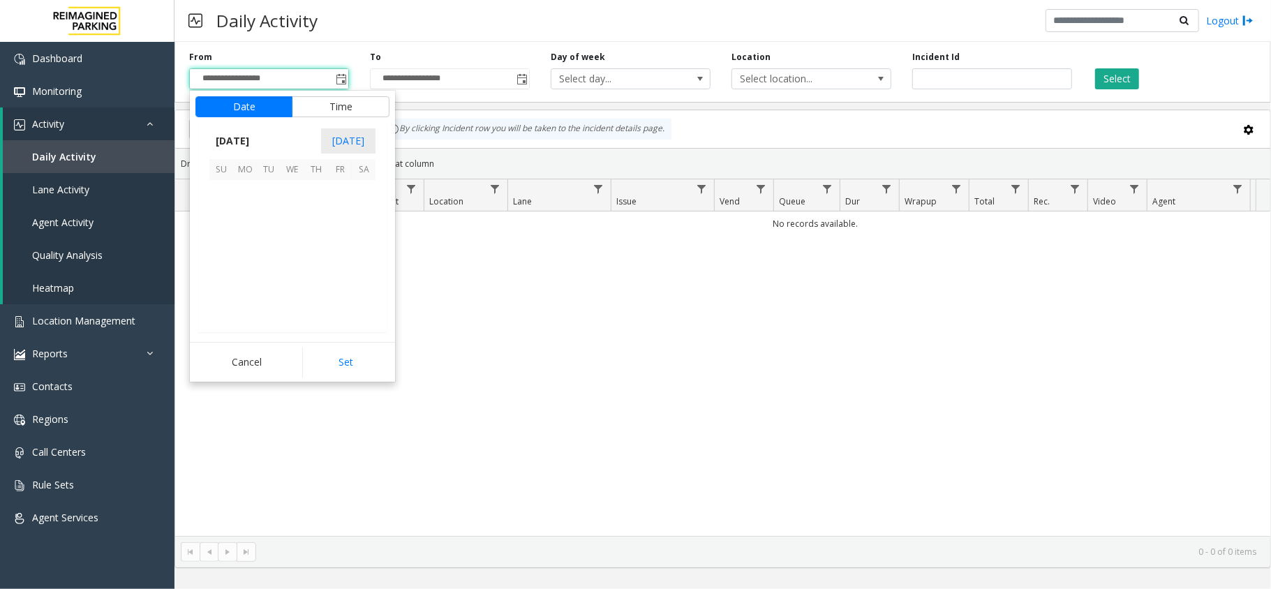
scroll to position [250459, 0]
click at [360, 183] on span "6" at bounding box center [364, 192] width 24 height 24
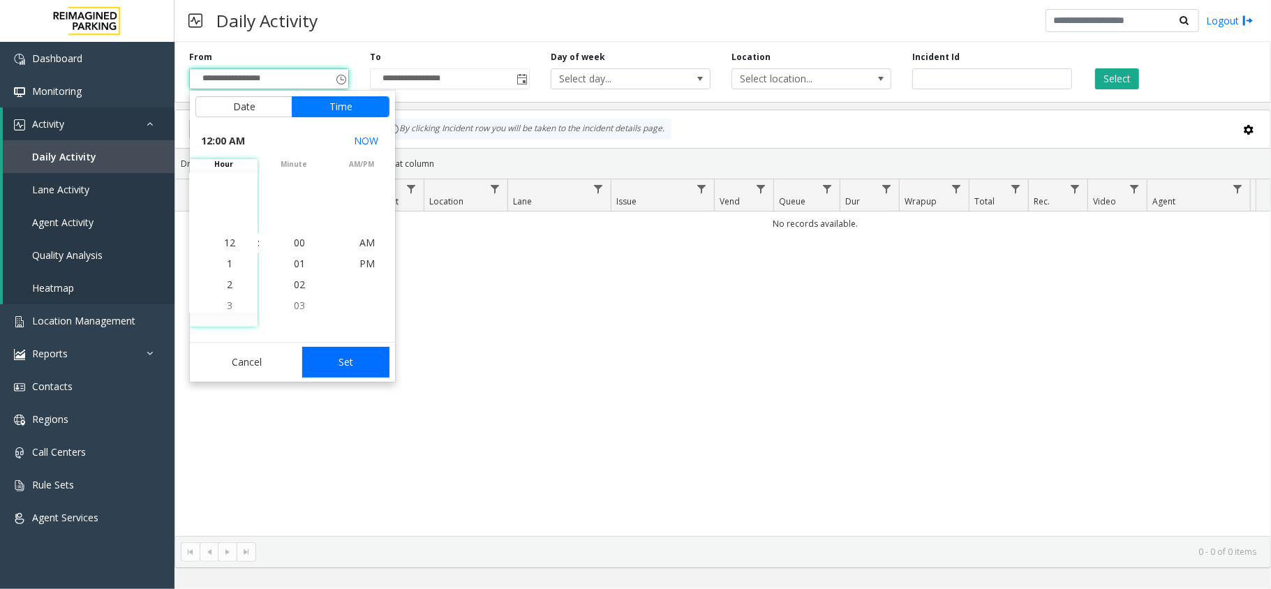
click at [358, 359] on button "Set" at bounding box center [346, 362] width 88 height 31
type input "**********"
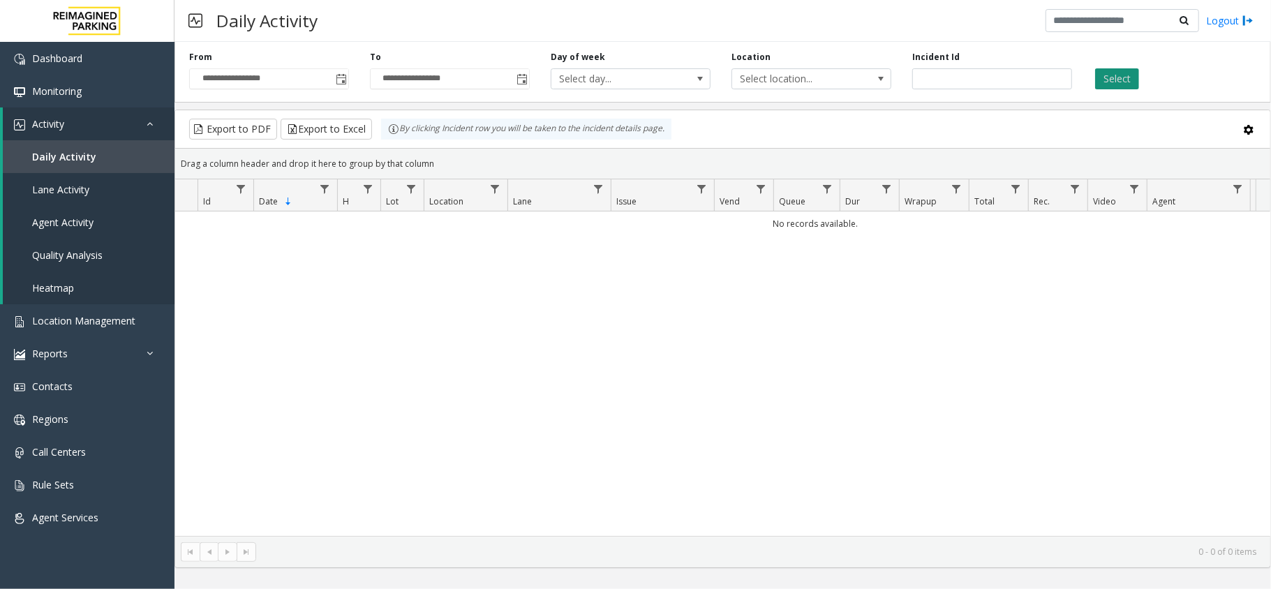
click at [1131, 81] on button "Select" at bounding box center [1117, 78] width 44 height 21
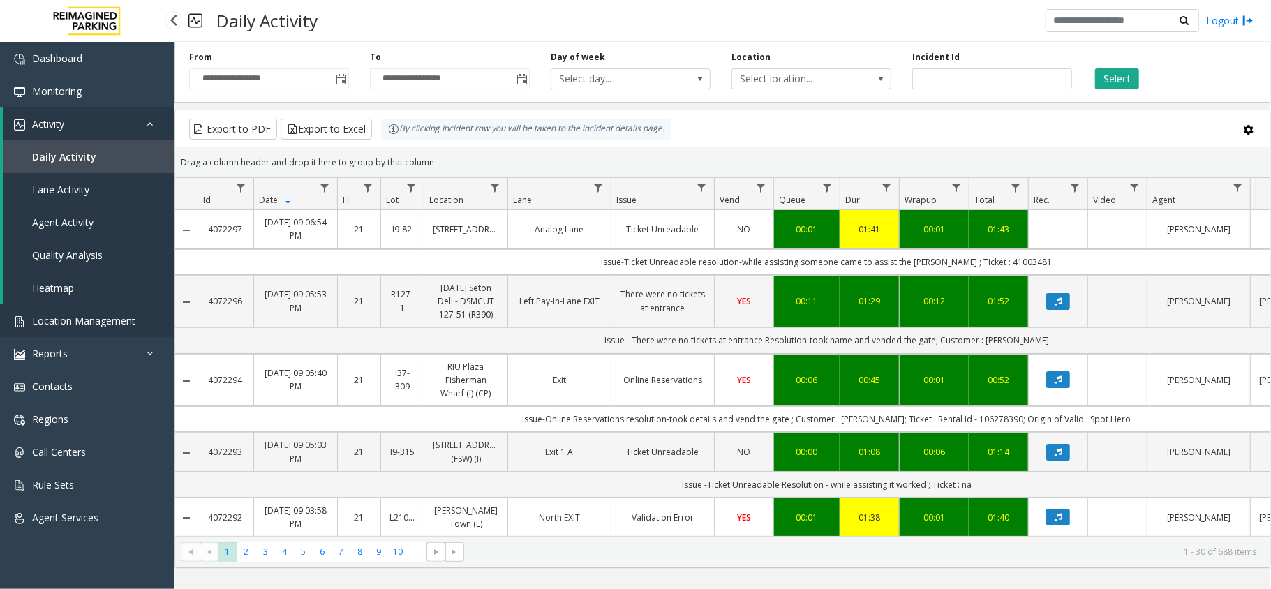
click at [123, 310] on link "Location Management" at bounding box center [87, 320] width 174 height 33
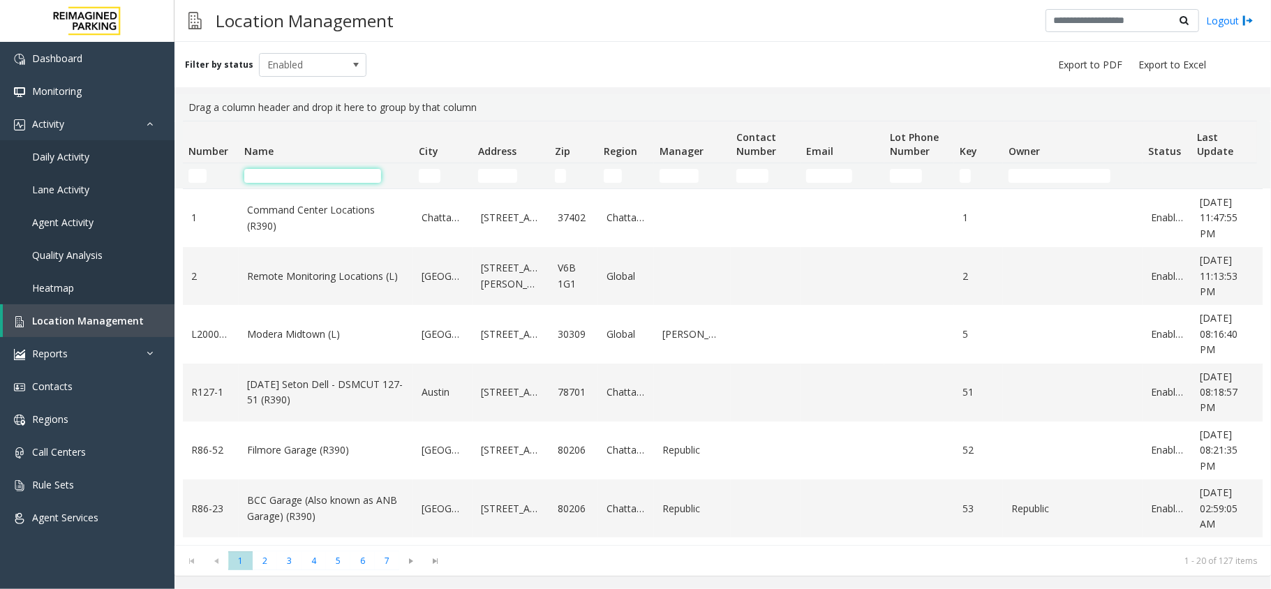
click at [305, 176] on input "Name Filter" at bounding box center [312, 176] width 137 height 14
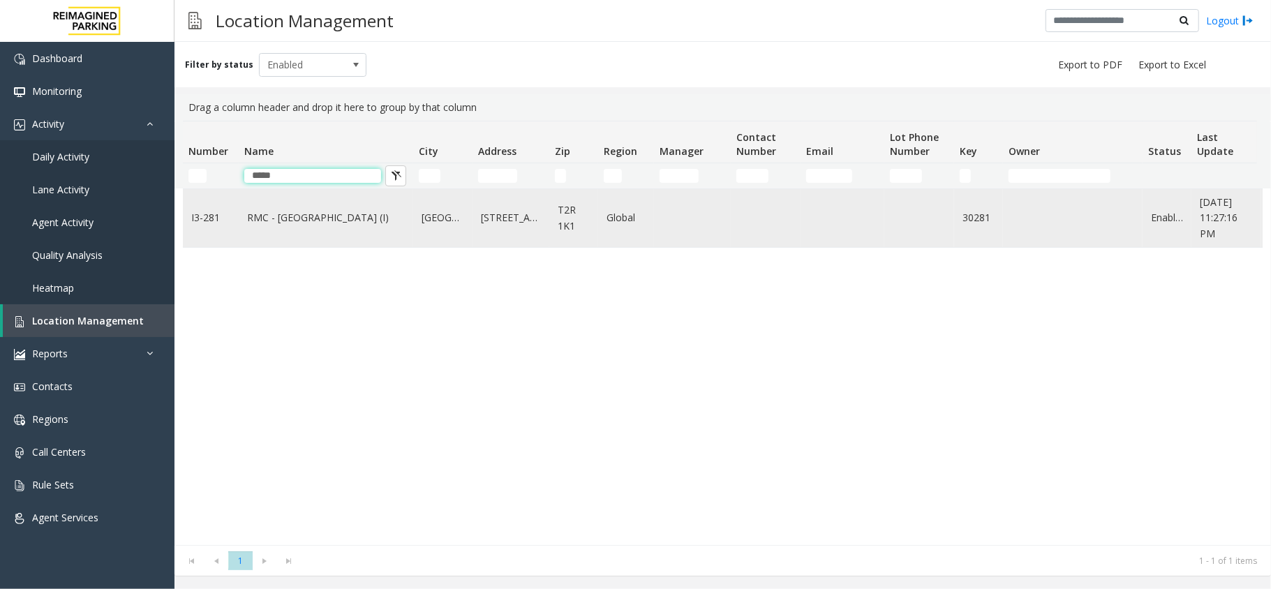
type input "*****"
click at [327, 207] on td "RMC - [GEOGRAPHIC_DATA] (I)" at bounding box center [326, 218] width 174 height 58
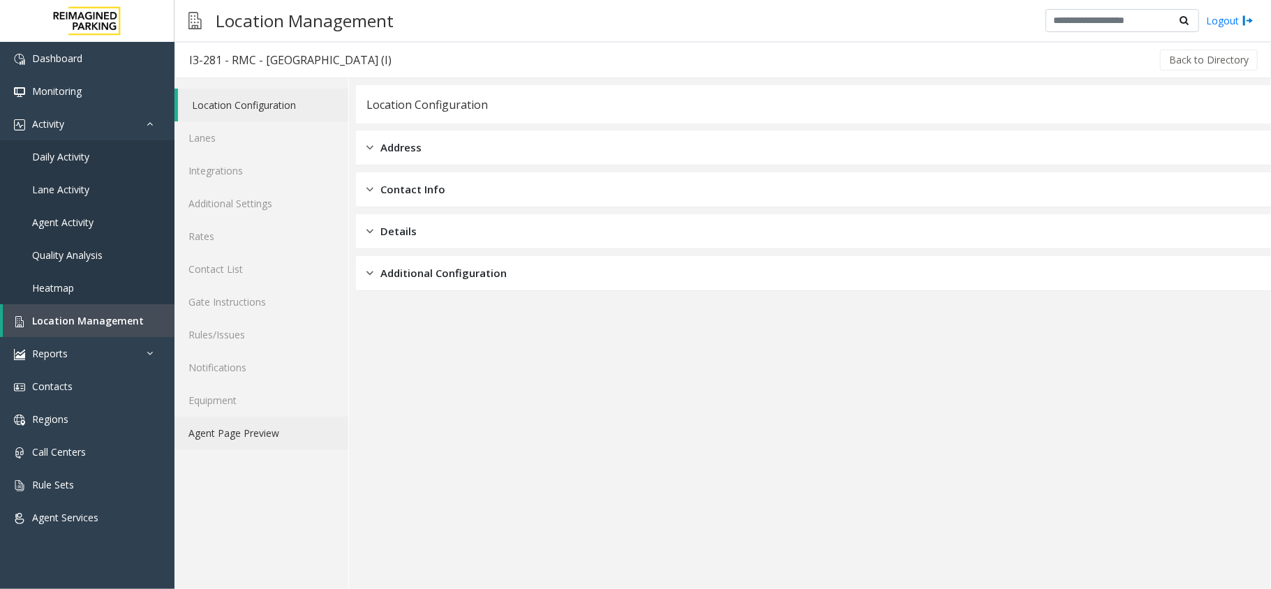
click at [226, 440] on link "Agent Page Preview" at bounding box center [261, 433] width 174 height 33
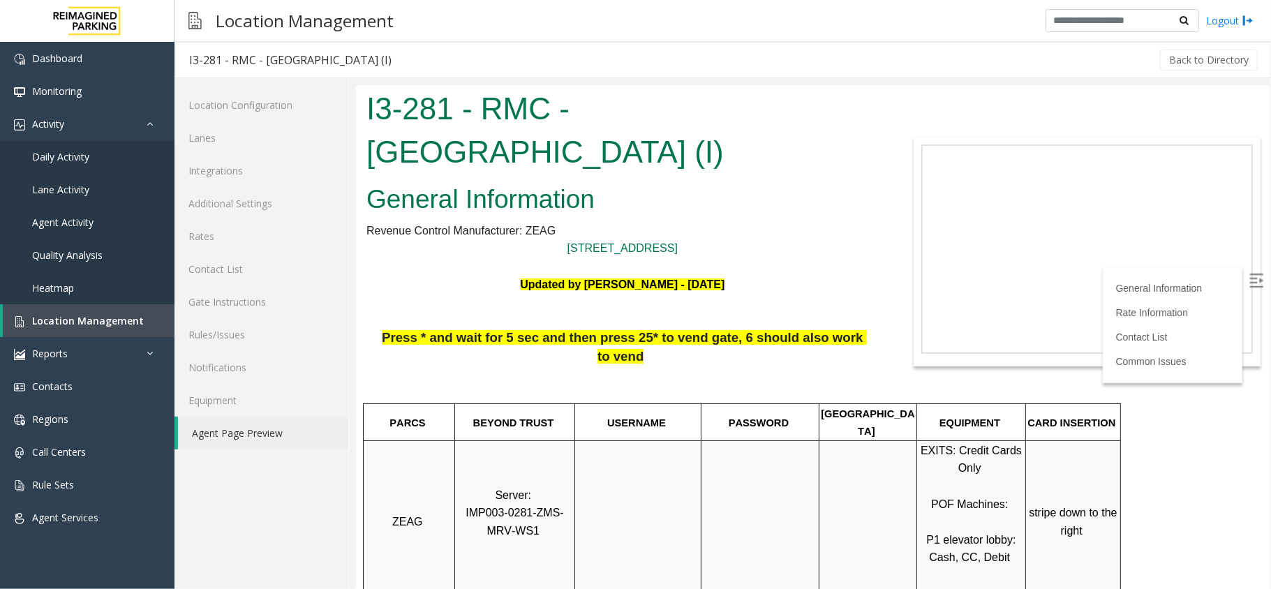
scroll to position [372, 0]
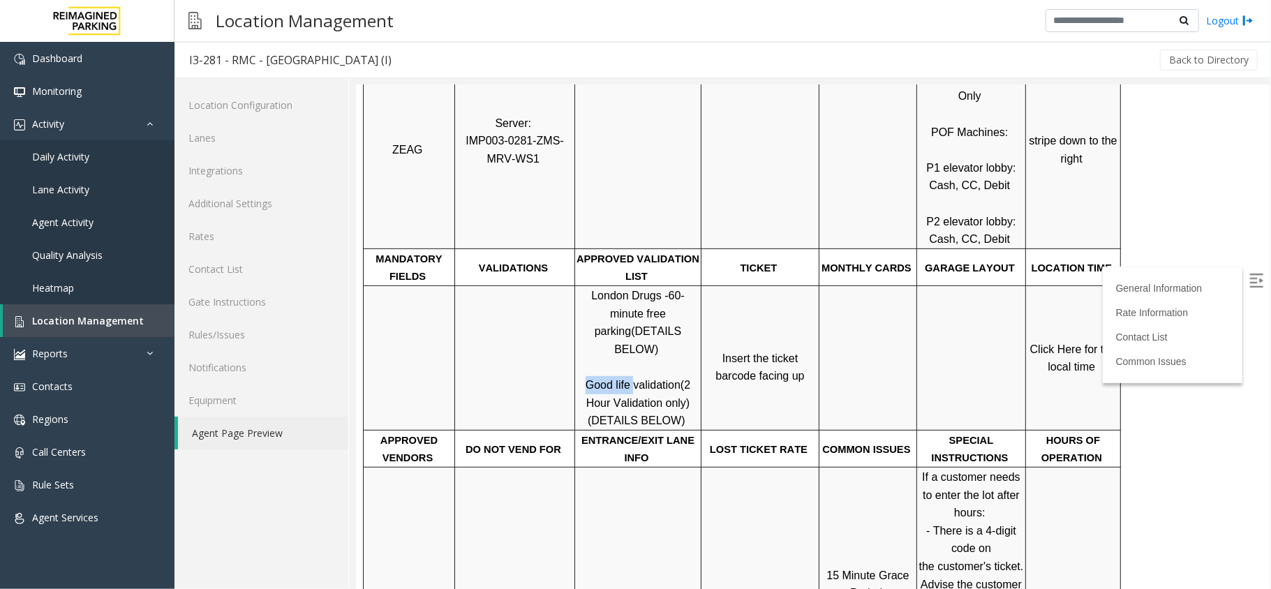
drag, startPoint x: 588, startPoint y: 334, endPoint x: 631, endPoint y: 334, distance: 42.6
click at [631, 378] on span "Good life validation" at bounding box center [632, 384] width 95 height 12
copy span "Good life"
click at [1060, 343] on span "Click Here for the local time" at bounding box center [1073, 358] width 89 height 30
click at [1071, 343] on span "Click Here for the local time" at bounding box center [1073, 358] width 89 height 30
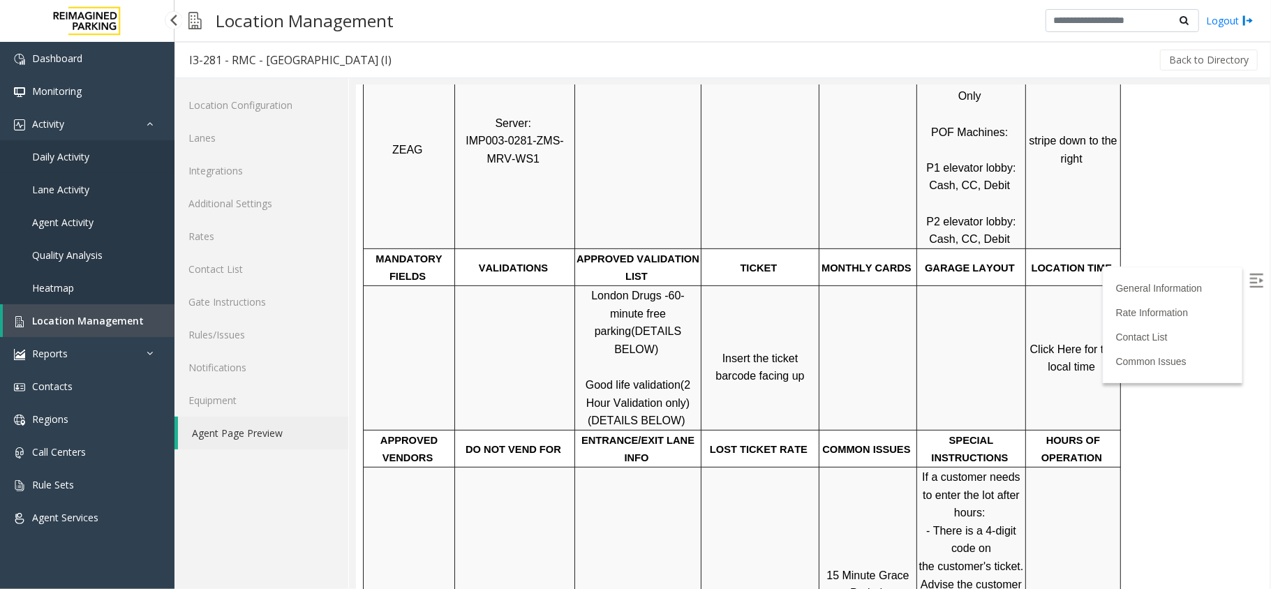
click at [129, 146] on link "Daily Activity" at bounding box center [87, 156] width 174 height 33
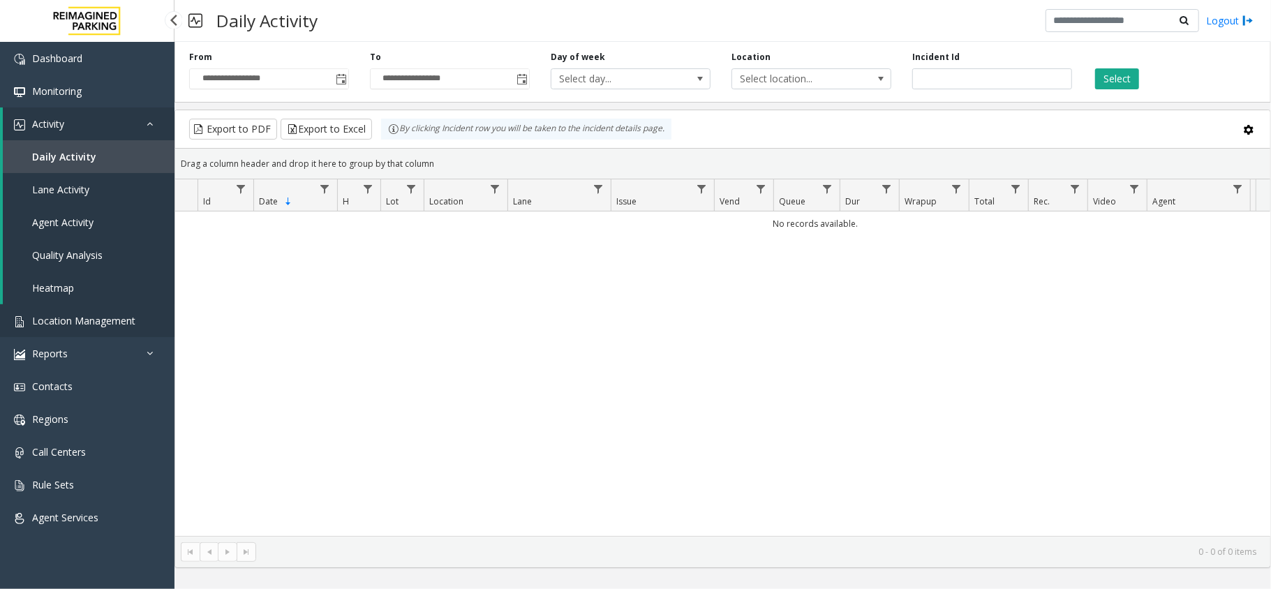
click at [38, 325] on span "Location Management" at bounding box center [83, 320] width 103 height 13
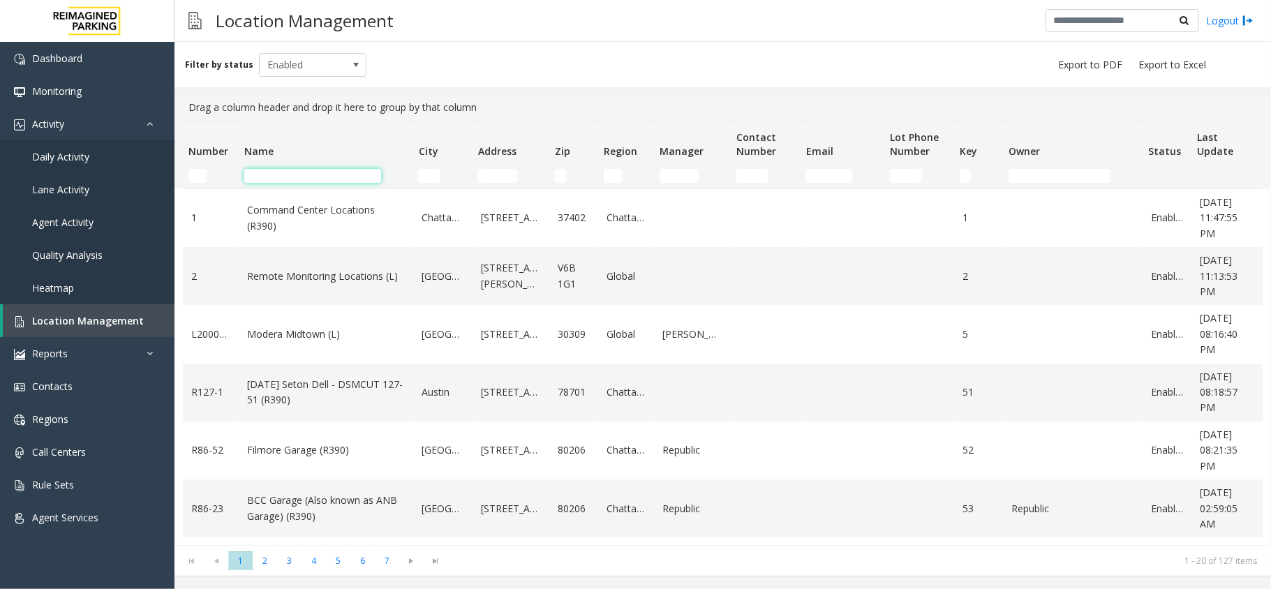
click at [308, 179] on input "Name Filter" at bounding box center [312, 176] width 137 height 14
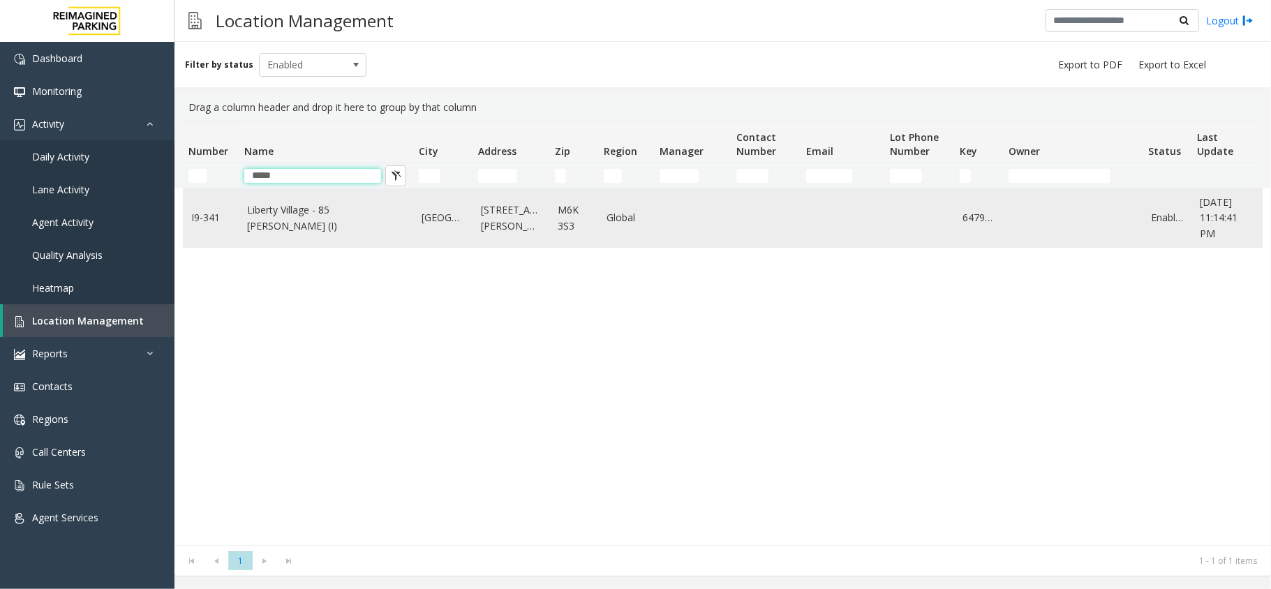
type input "*****"
click at [285, 238] on td "Liberty Village - 85 [PERSON_NAME] (I)" at bounding box center [326, 218] width 174 height 58
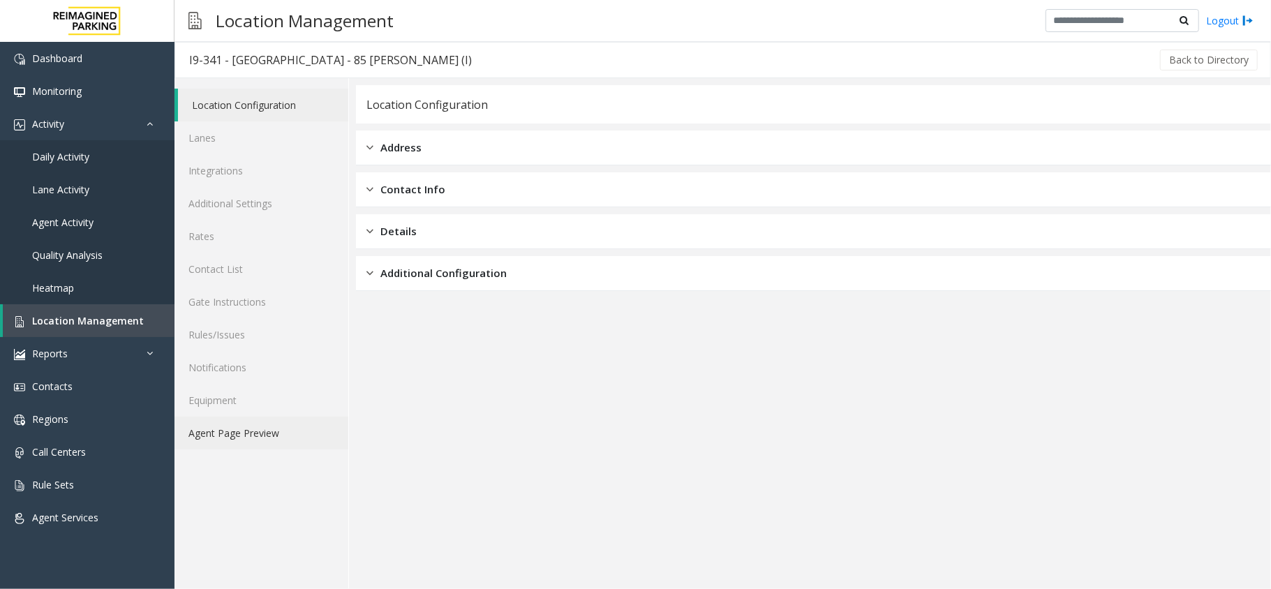
click at [266, 445] on link "Agent Page Preview" at bounding box center [261, 433] width 174 height 33
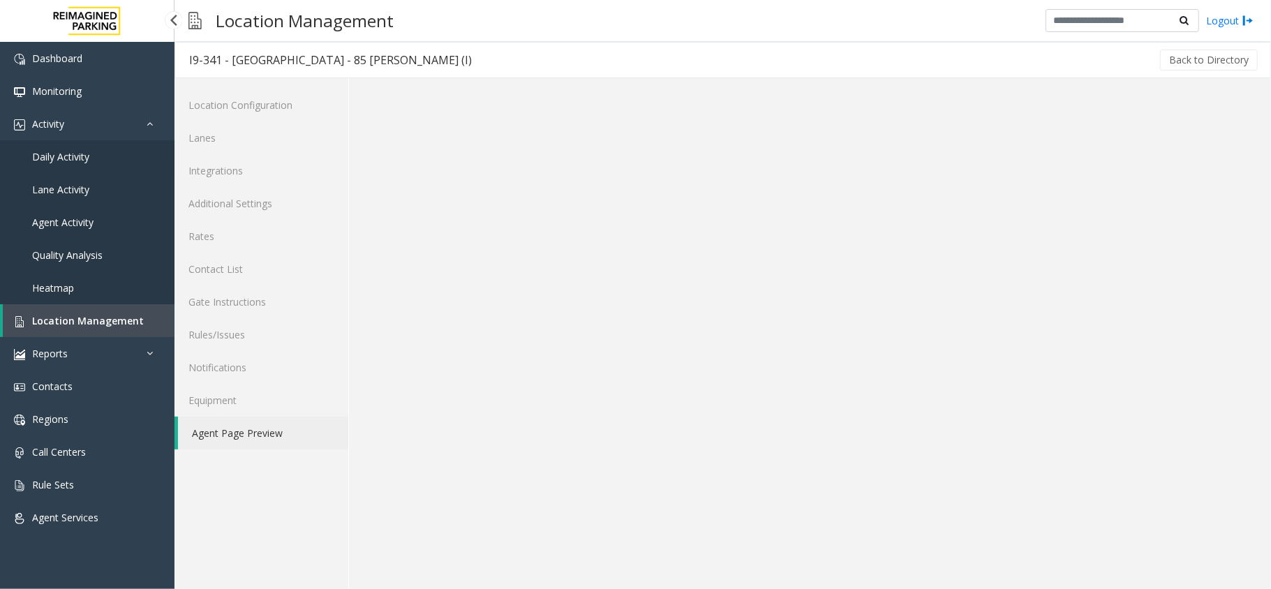
click at [127, 154] on link "Daily Activity" at bounding box center [87, 156] width 174 height 33
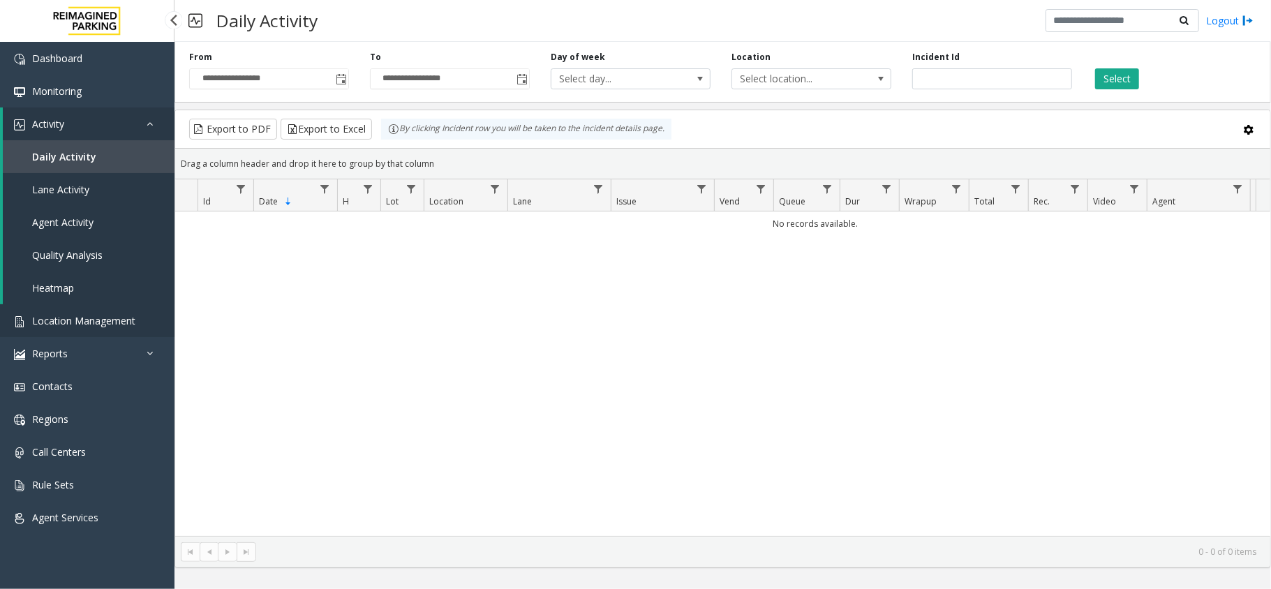
click at [91, 319] on span "Location Management" at bounding box center [83, 320] width 103 height 13
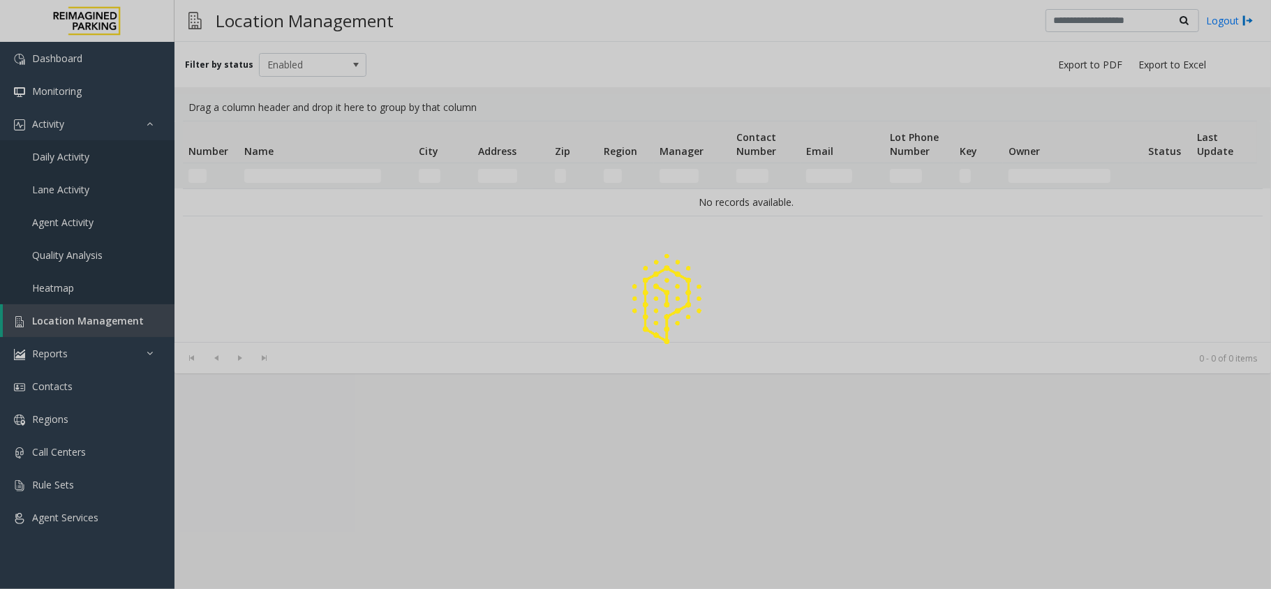
click at [285, 174] on div at bounding box center [635, 294] width 1271 height 589
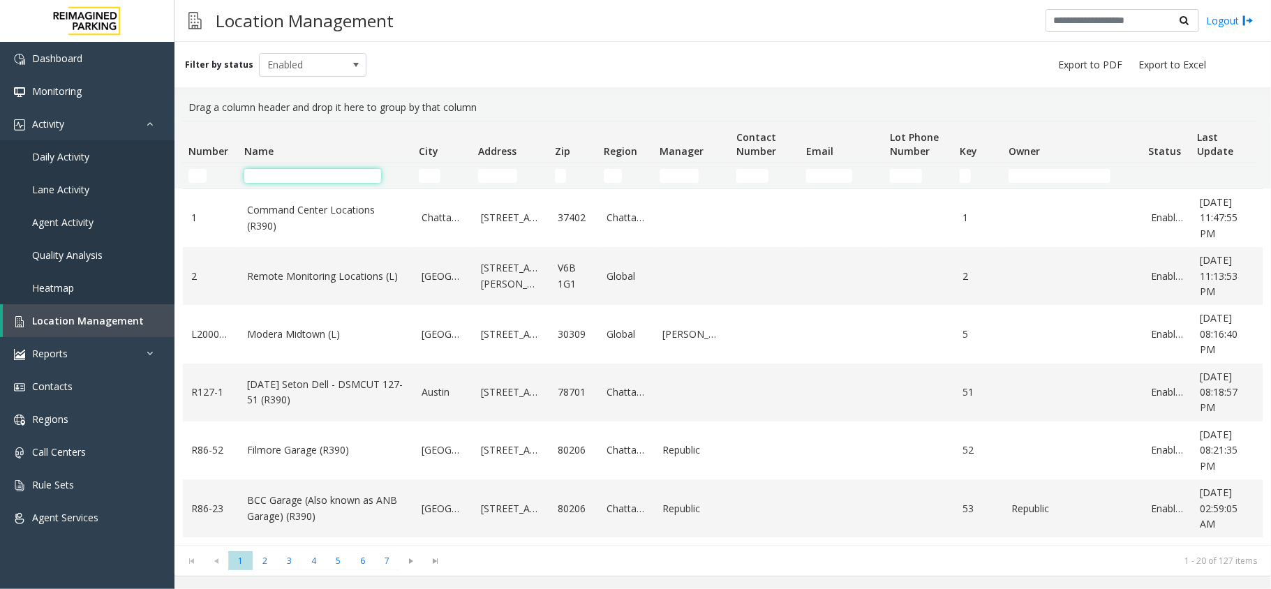
click at [285, 174] on input "Name Filter" at bounding box center [312, 176] width 137 height 14
drag, startPoint x: 285, startPoint y: 174, endPoint x: 99, endPoint y: 40, distance: 228.9
click at [282, 171] on input "Name Filter" at bounding box center [312, 176] width 137 height 14
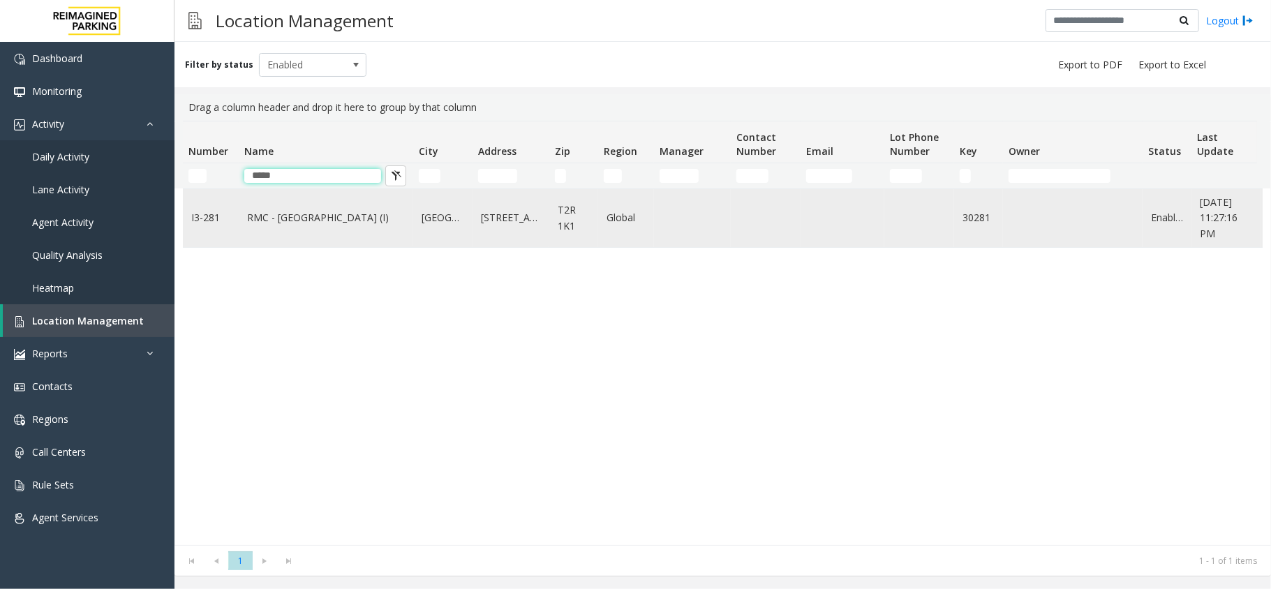
type input "*****"
click at [305, 209] on td "RMC - [GEOGRAPHIC_DATA] (I)" at bounding box center [326, 218] width 174 height 58
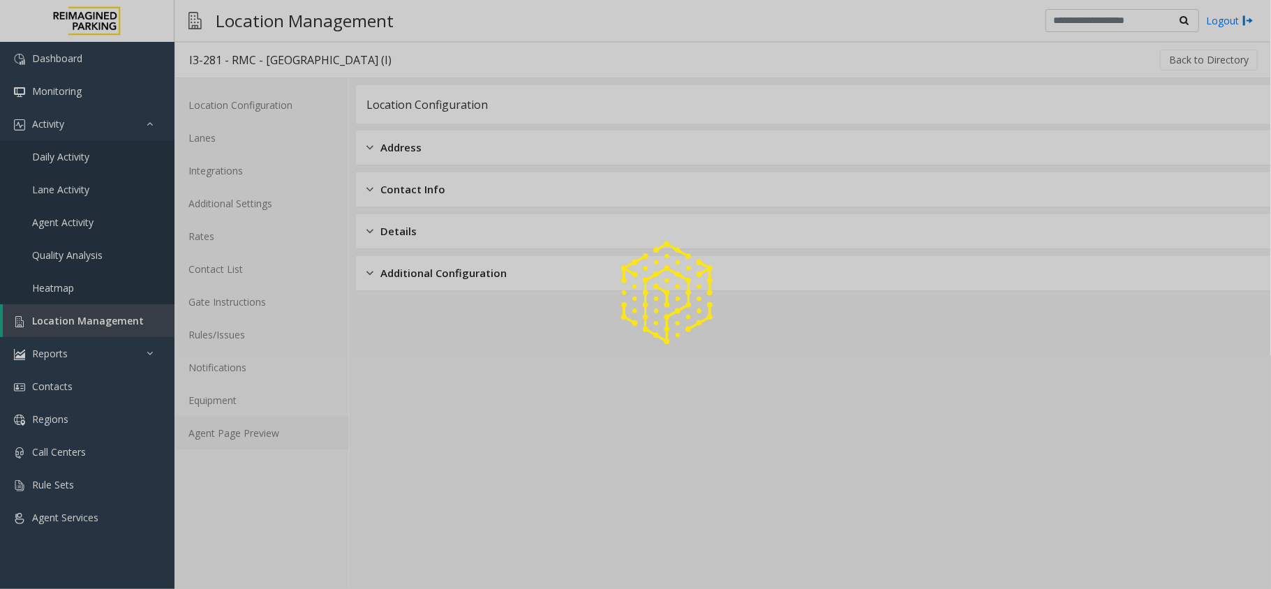
click at [275, 433] on link "Agent Page Preview" at bounding box center [261, 433] width 174 height 33
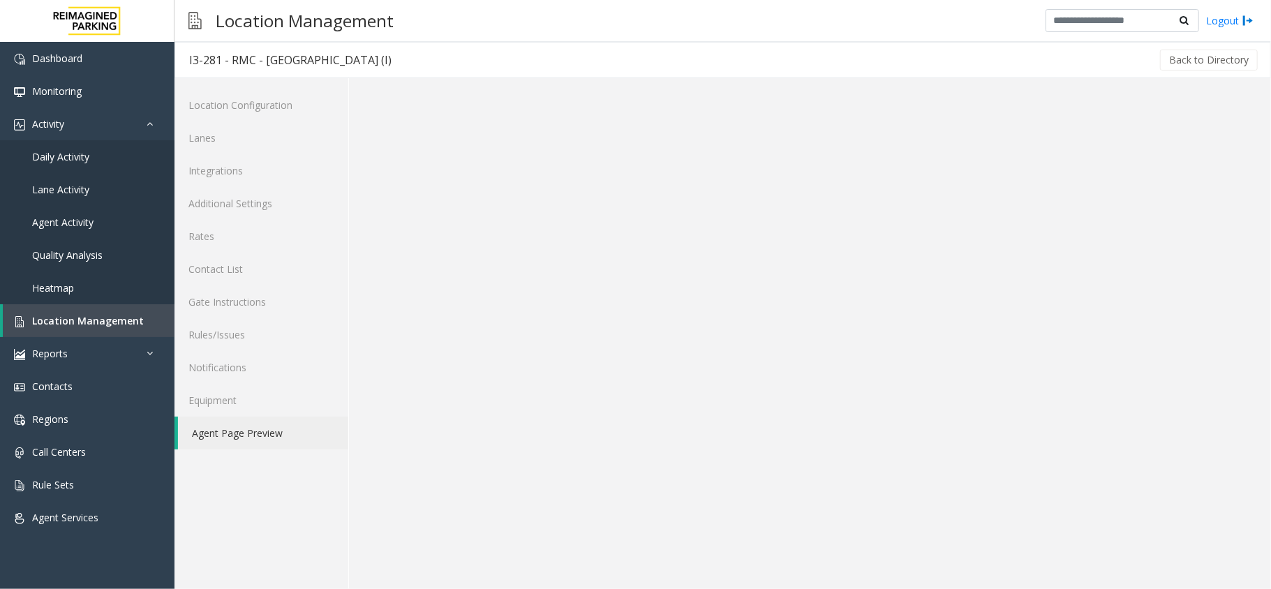
click at [275, 433] on link "Agent Page Preview" at bounding box center [263, 433] width 170 height 33
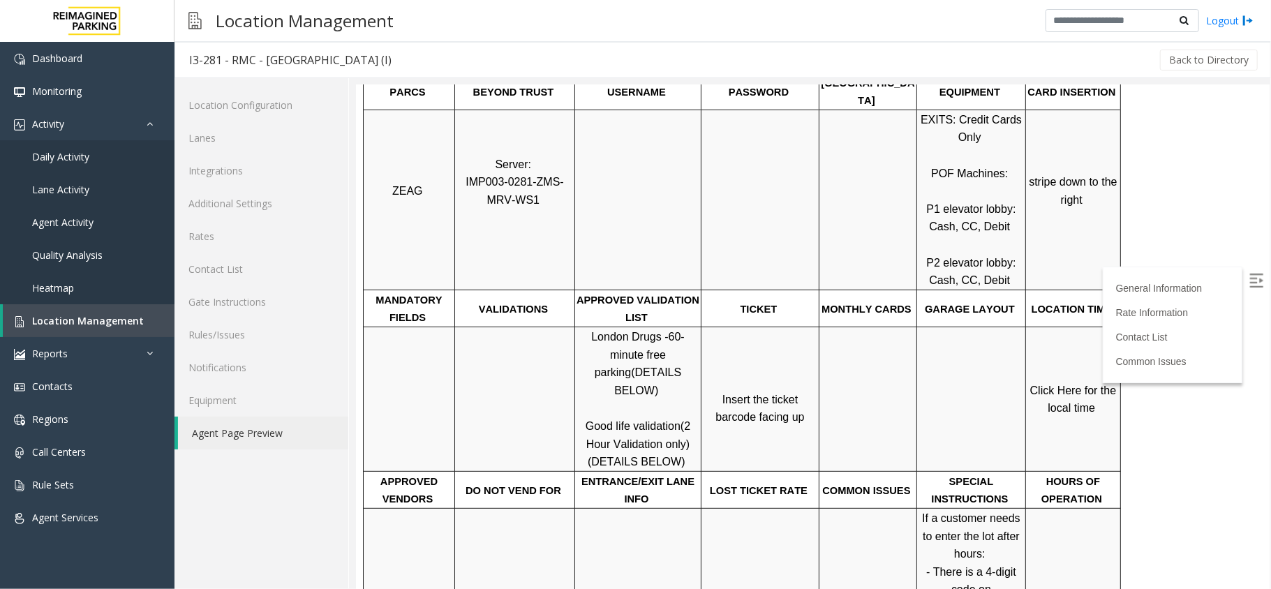
scroll to position [372, 0]
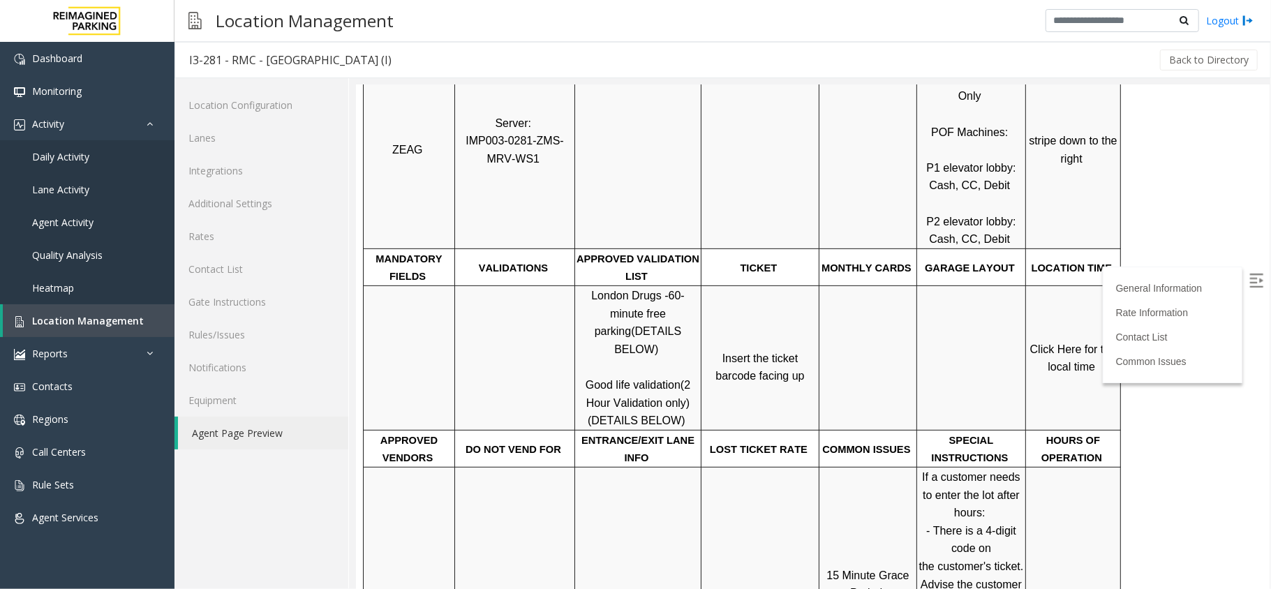
click at [1073, 343] on span "Click Here for the local time" at bounding box center [1073, 358] width 89 height 30
